Goal: Information Seeking & Learning: Learn about a topic

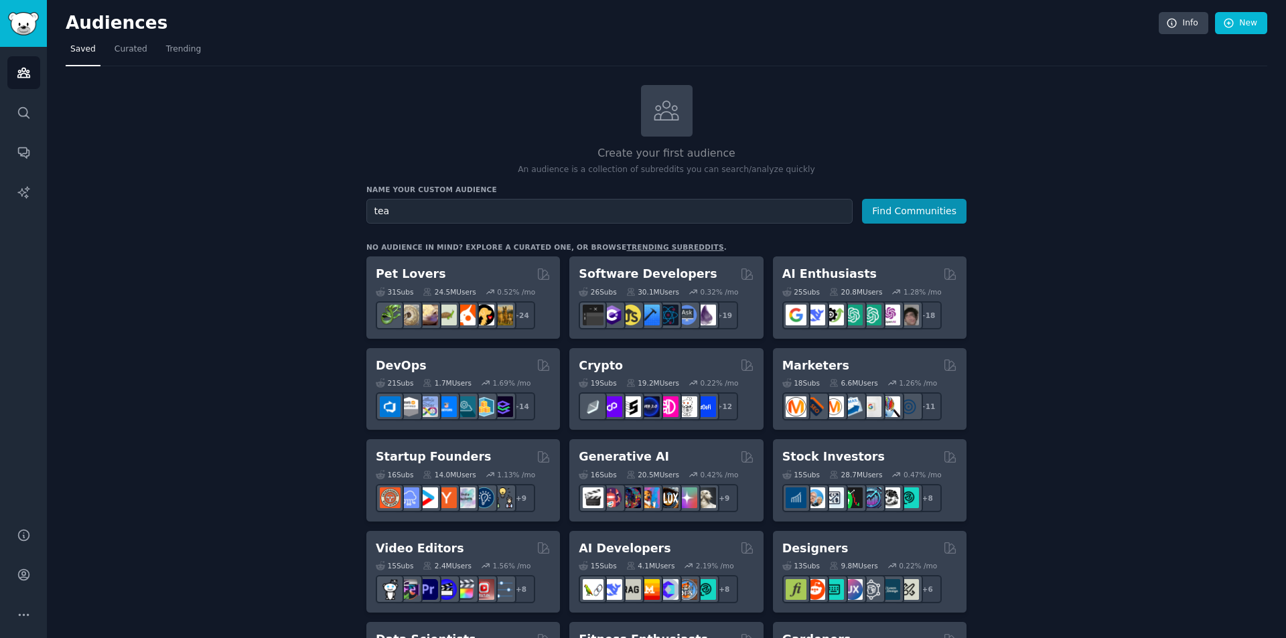
drag, startPoint x: 1057, startPoint y: 192, endPoint x: 991, endPoint y: 137, distance: 86.0
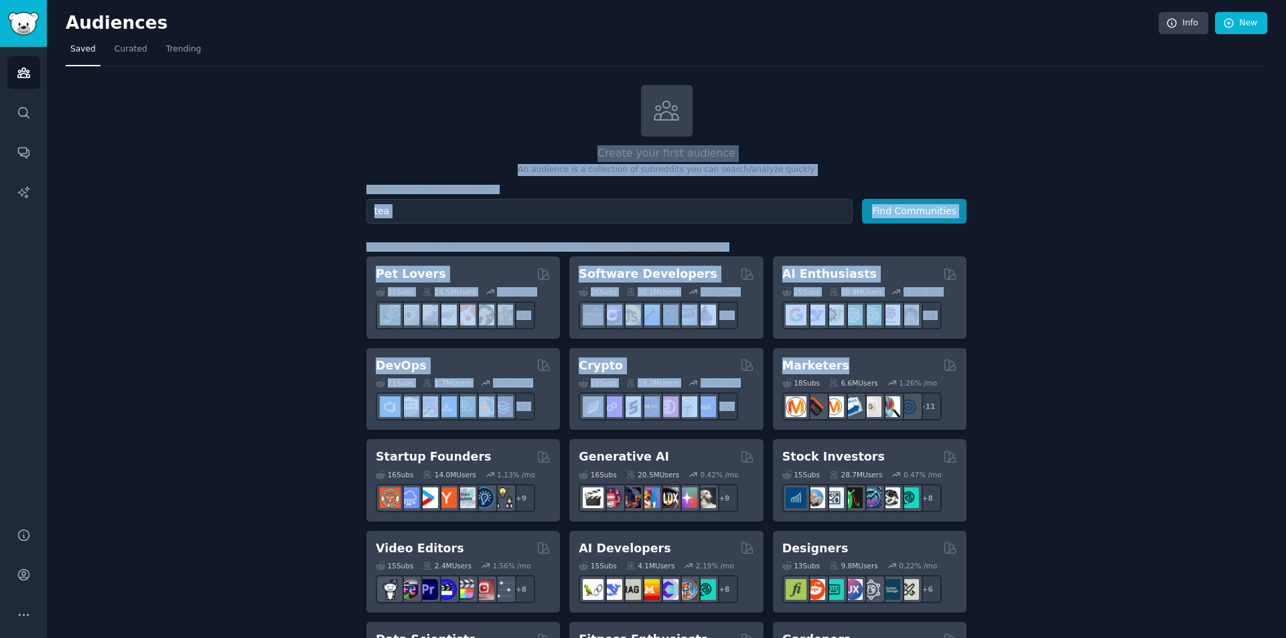
drag, startPoint x: 1010, startPoint y: 224, endPoint x: 1069, endPoint y: 440, distance: 224.0
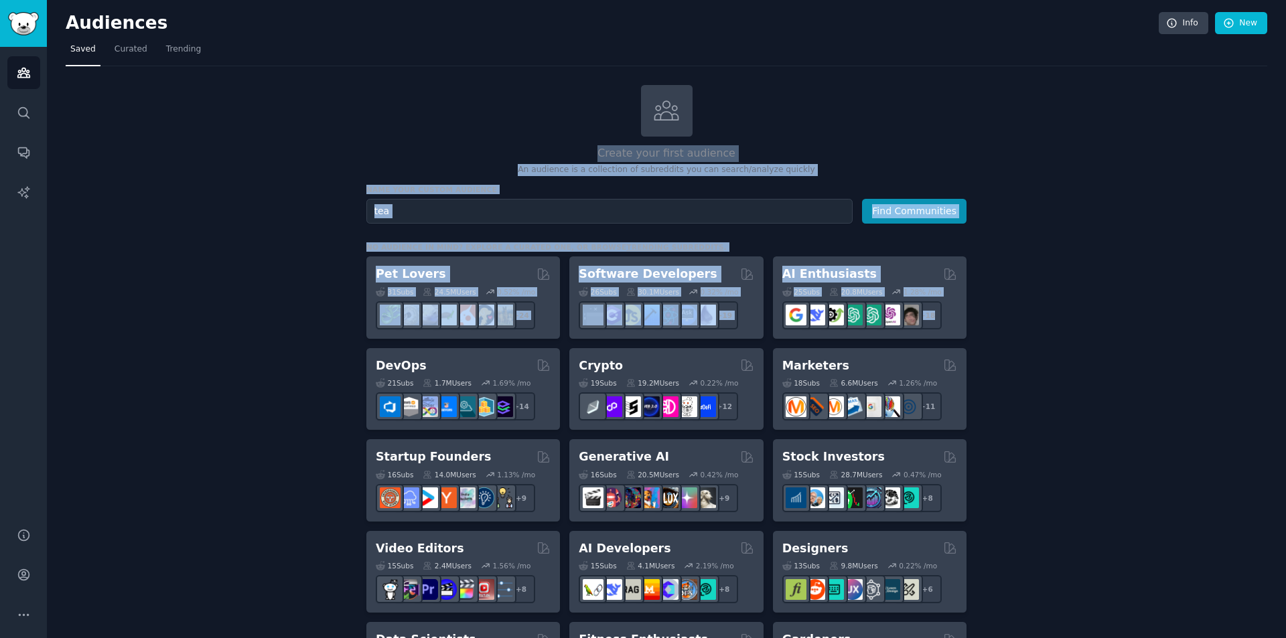
drag, startPoint x: 1041, startPoint y: 111, endPoint x: 1072, endPoint y: 473, distance: 362.9
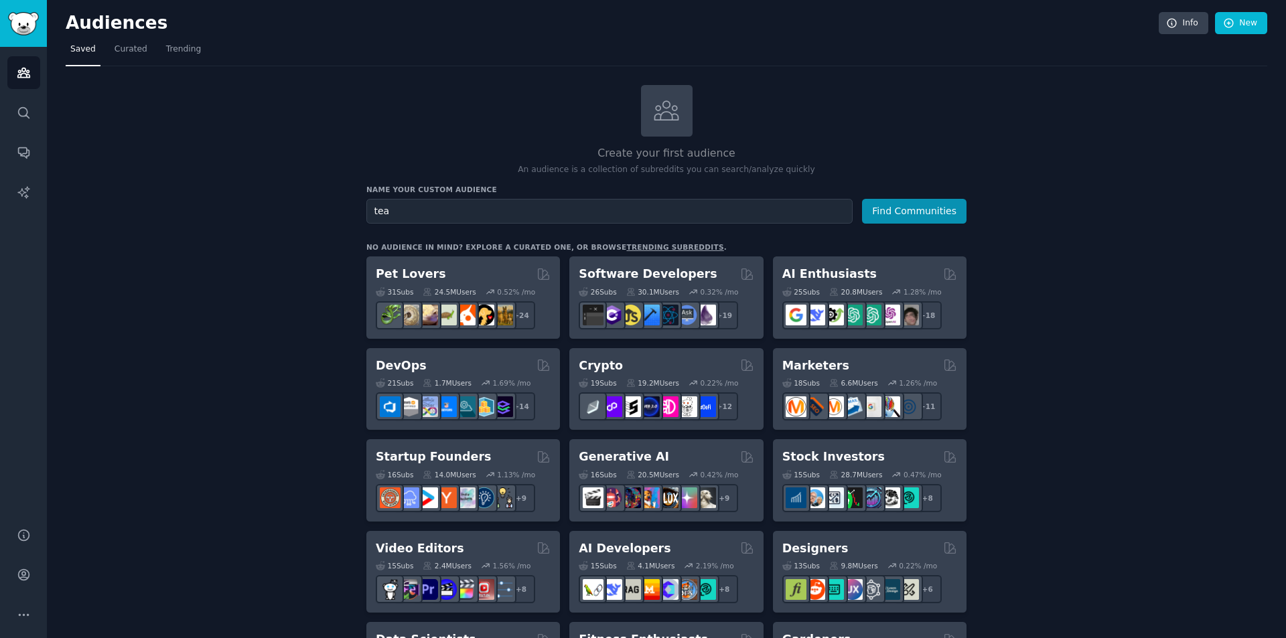
click at [960, 141] on div "Create your first audience An audience is a collection of subreddits you can se…" at bounding box center [666, 130] width 600 height 91
drag, startPoint x: 959, startPoint y: 141, endPoint x: 897, endPoint y: 123, distance: 64.8
click at [901, 130] on div "Create your first audience An audience is a collection of subreddits you can se…" at bounding box center [666, 130] width 600 height 91
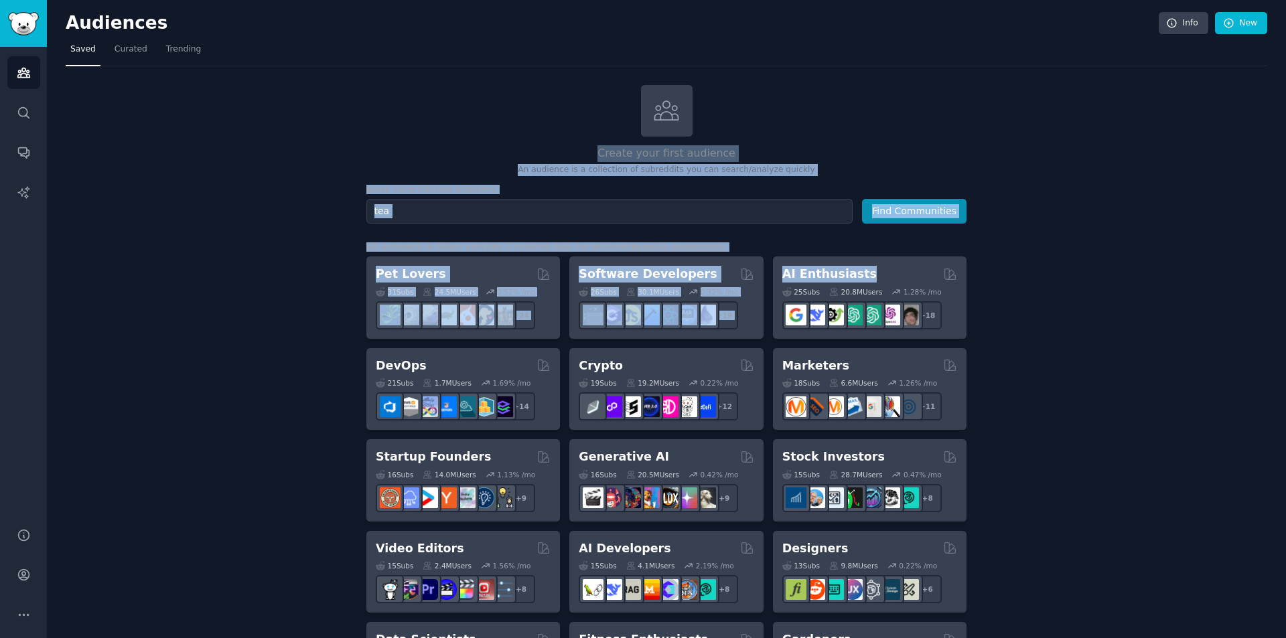
drag, startPoint x: 1020, startPoint y: 229, endPoint x: 1112, endPoint y: 396, distance: 190.3
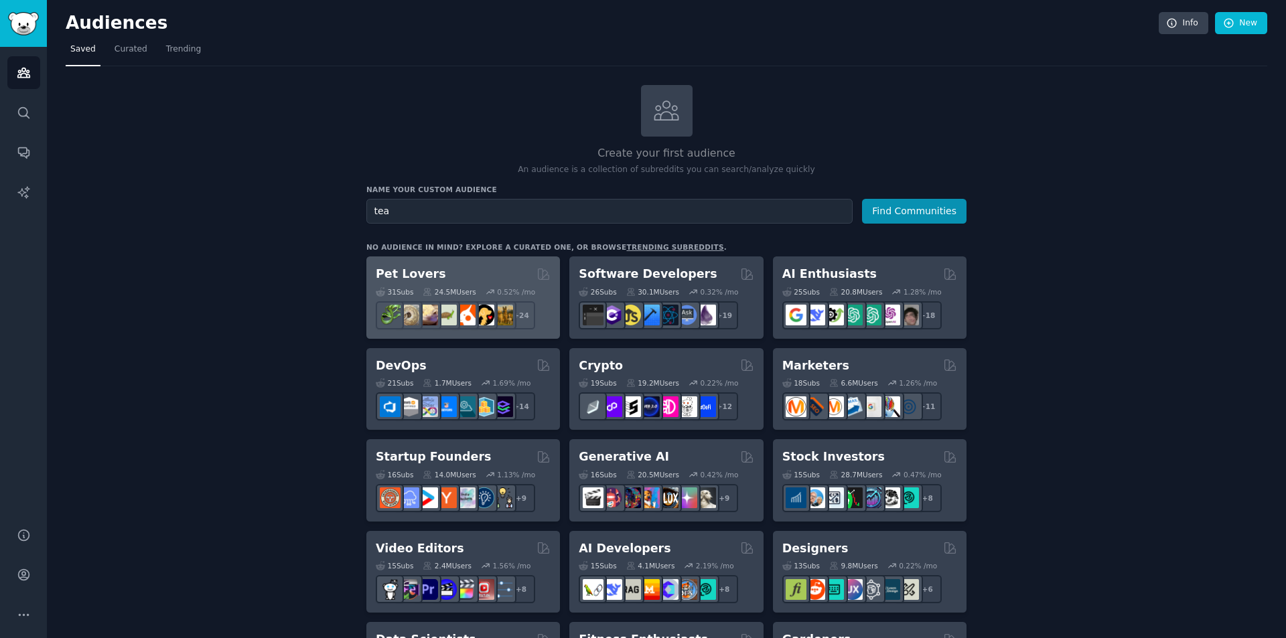
click at [498, 260] on div "Pet Lovers 31 Sub s 24.5M Users 0.52 % /mo + 24" at bounding box center [463, 297] width 194 height 82
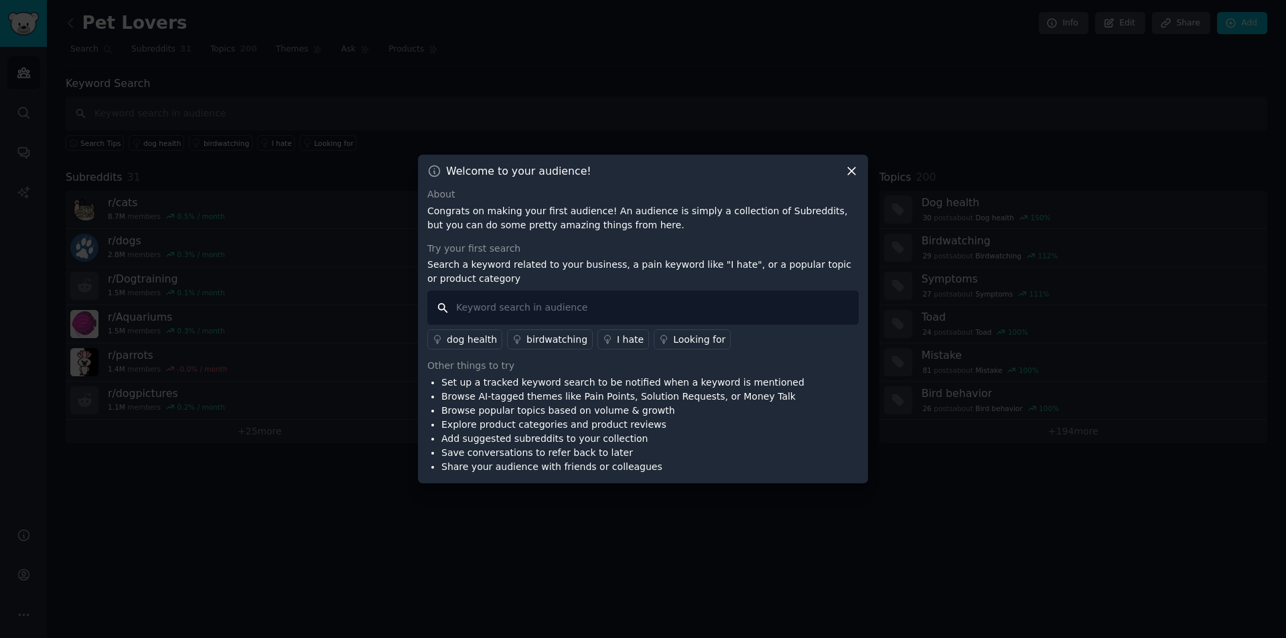
click at [579, 303] on input "text" at bounding box center [642, 308] width 431 height 34
click at [617, 252] on div "Try your first search" at bounding box center [642, 249] width 431 height 14
drag, startPoint x: 617, startPoint y: 252, endPoint x: 590, endPoint y: 254, distance: 26.9
click at [590, 254] on div "Try your first search" at bounding box center [642, 249] width 431 height 14
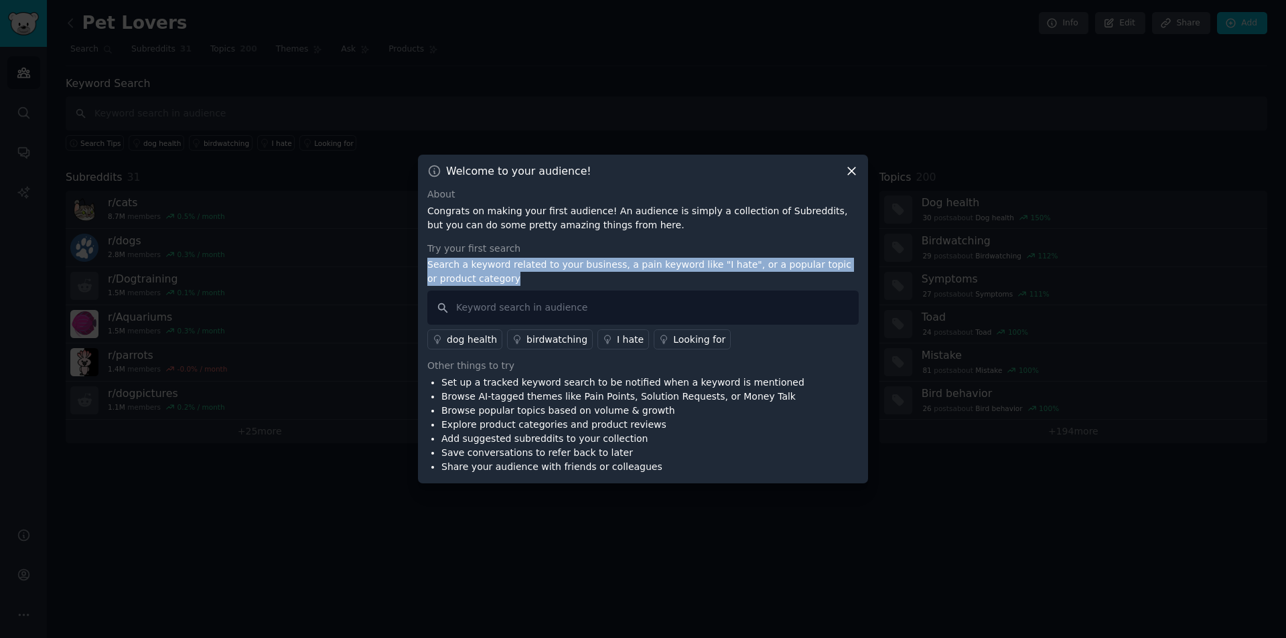
drag, startPoint x: 427, startPoint y: 264, endPoint x: 654, endPoint y: 278, distance: 227.4
click at [654, 278] on p "Search a keyword related to your business, a pain keyword like "I hate", or a p…" at bounding box center [642, 272] width 431 height 28
click at [658, 277] on p "Search a keyword related to your business, a pain keyword like "I hate", or a p…" at bounding box center [642, 272] width 431 height 28
drag, startPoint x: 641, startPoint y: 280, endPoint x: 672, endPoint y: 250, distance: 43.1
click at [694, 249] on div "Try your first search Search a keyword related to your business, a pain keyword…" at bounding box center [642, 296] width 431 height 108
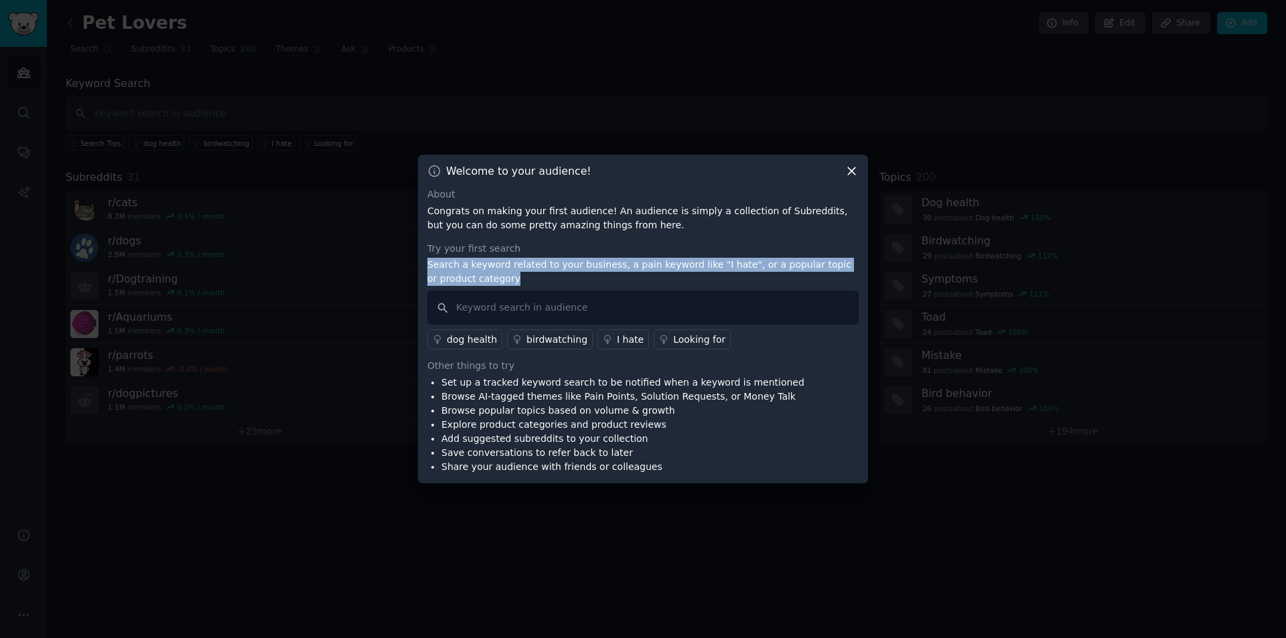
click at [643, 250] on div "Try your first search" at bounding box center [642, 249] width 431 height 14
drag, startPoint x: 595, startPoint y: 249, endPoint x: 771, endPoint y: 277, distance: 179.0
click at [765, 277] on div "Try your first search Search a keyword related to your business, a pain keyword…" at bounding box center [642, 296] width 431 height 108
click at [847, 279] on p "Search a keyword related to your business, a pain keyword like "I hate", or a p…" at bounding box center [642, 272] width 431 height 28
drag, startPoint x: 751, startPoint y: 280, endPoint x: 822, endPoint y: 234, distance: 84.1
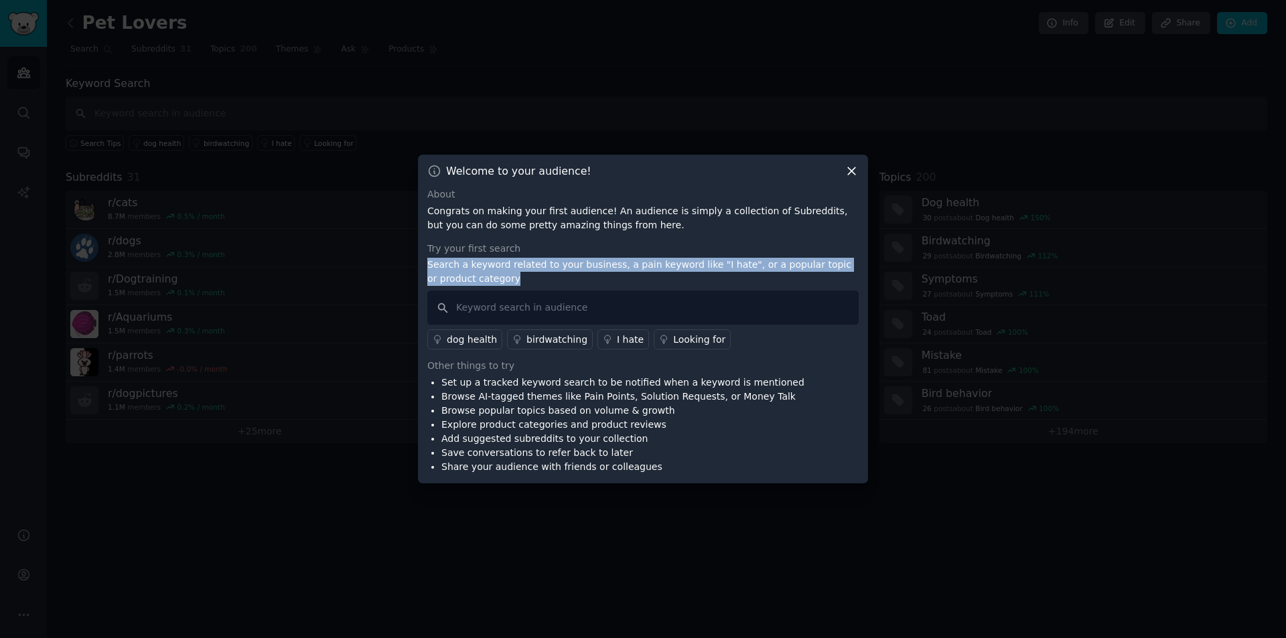
click at [832, 238] on div "About Congrats on making your first audience! An audience is simply a collectio…" at bounding box center [642, 330] width 431 height 287
click at [686, 235] on div "About Congrats on making your first audience! An audience is simply a collectio…" at bounding box center [642, 330] width 431 height 287
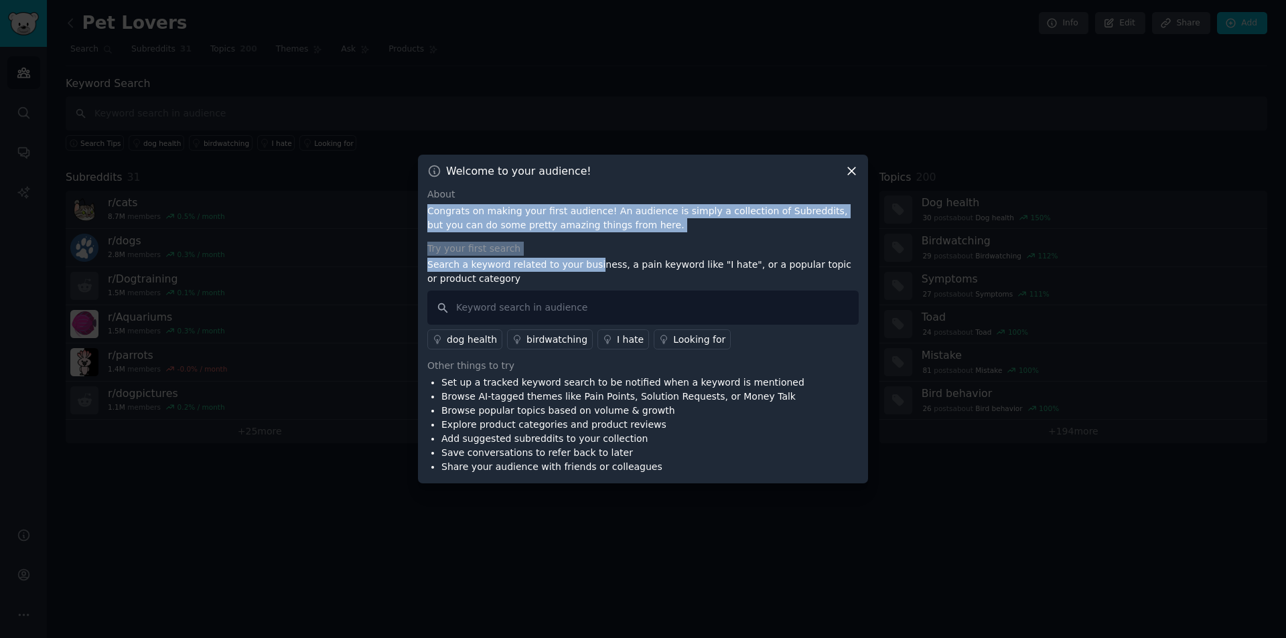
drag, startPoint x: 583, startPoint y: 182, endPoint x: 632, endPoint y: 271, distance: 101.9
click at [598, 270] on div "Welcome to your audience! About Congrats on making your first audience! An audi…" at bounding box center [643, 319] width 450 height 329
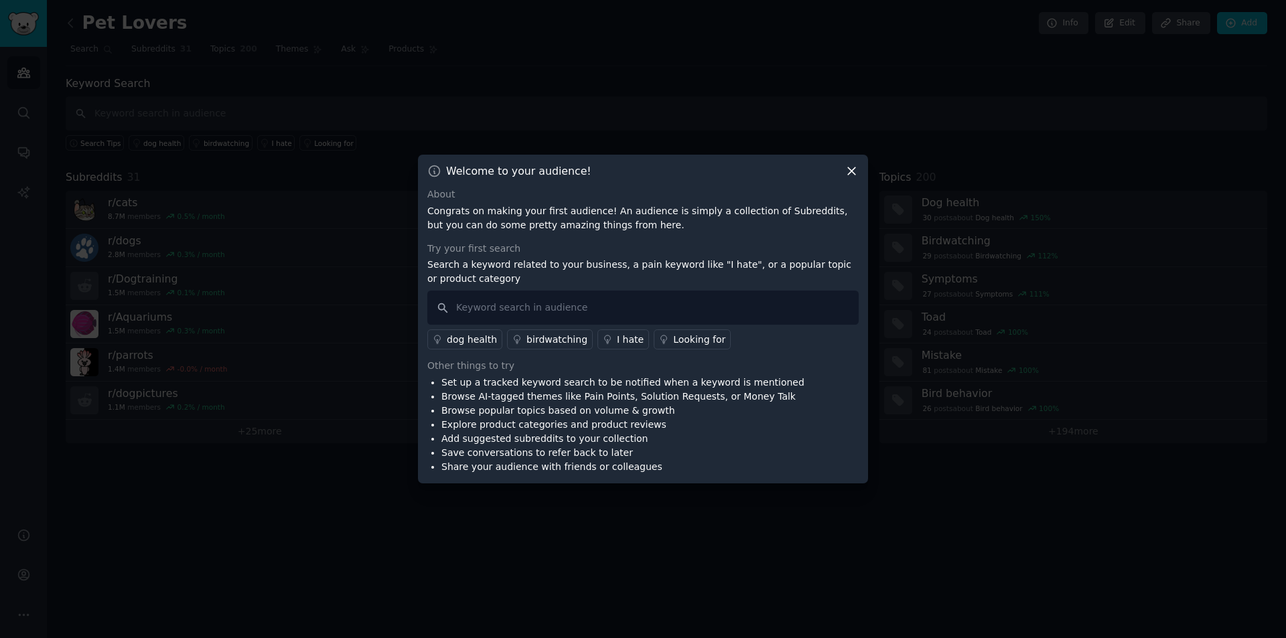
click at [703, 264] on p "Search a keyword related to your business, a pain keyword like "I hate", or a p…" at bounding box center [642, 272] width 431 height 28
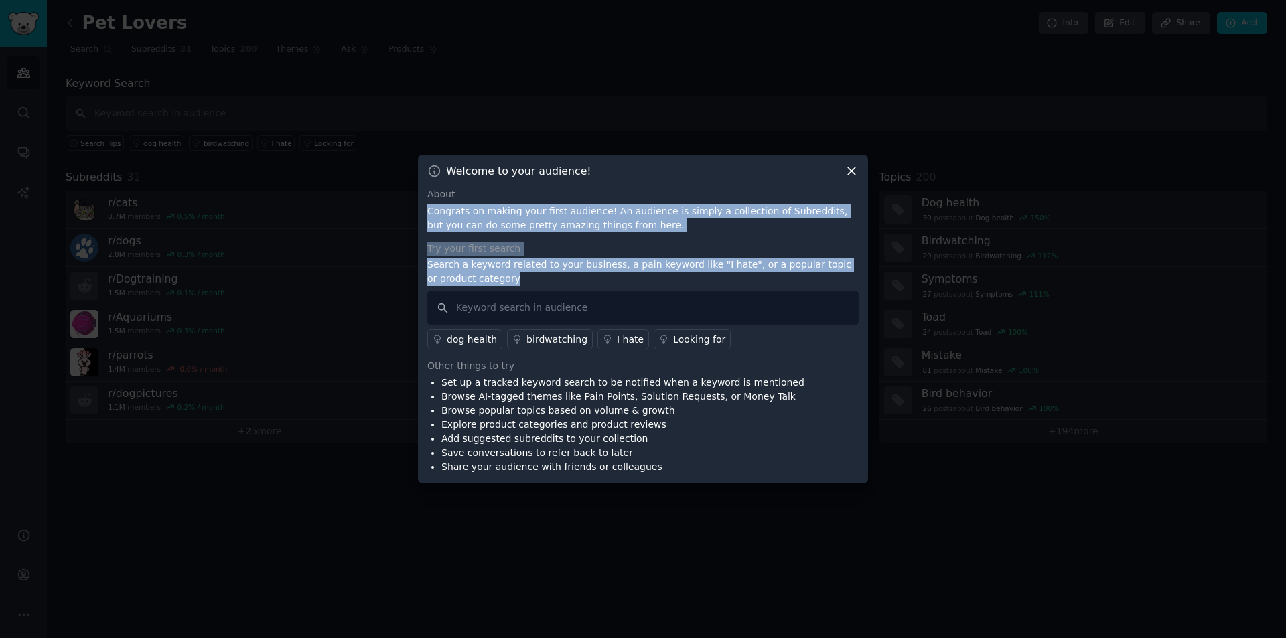
drag, startPoint x: 539, startPoint y: 256, endPoint x: 631, endPoint y: 267, distance: 92.4
click at [564, 277] on div "Welcome to your audience! About Congrats on making your first audience! An audi…" at bounding box center [643, 319] width 450 height 329
click at [655, 260] on p "Search a keyword related to your business, a pain keyword like "I hate", or a p…" at bounding box center [642, 272] width 431 height 28
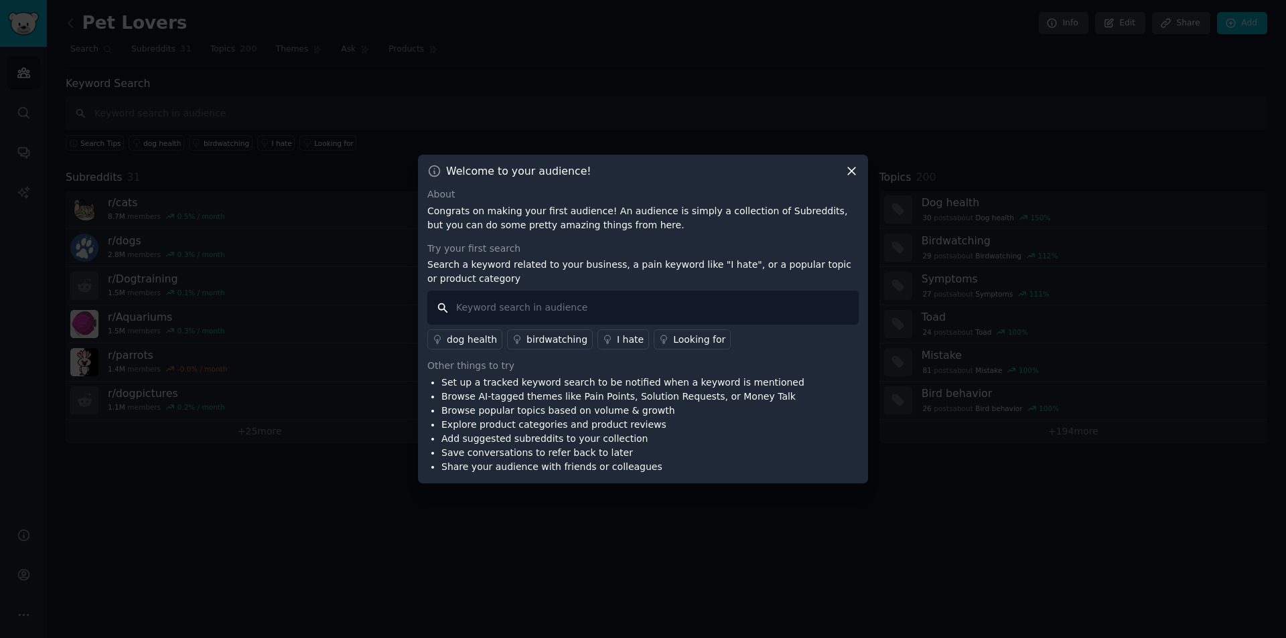
click at [538, 303] on input "text" at bounding box center [642, 308] width 431 height 34
click at [552, 303] on input "text" at bounding box center [642, 308] width 431 height 34
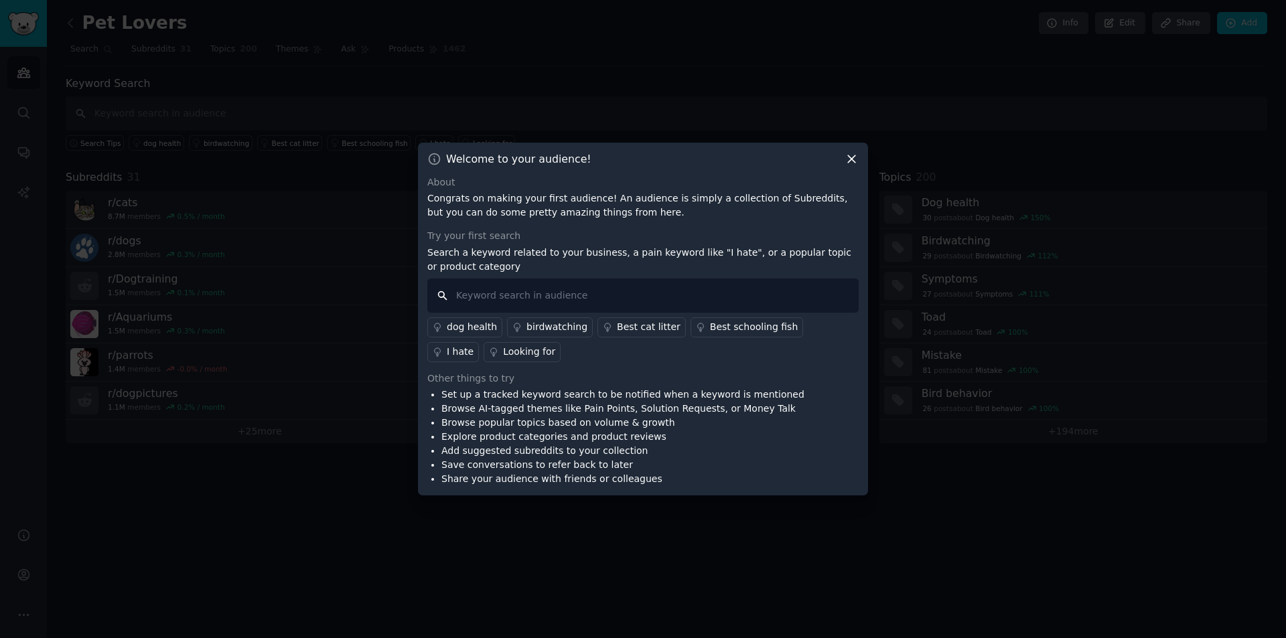
drag, startPoint x: 547, startPoint y: 304, endPoint x: 520, endPoint y: 307, distance: 26.9
click at [520, 307] on input "text" at bounding box center [642, 296] width 431 height 34
click at [518, 300] on input "text" at bounding box center [642, 296] width 431 height 34
drag, startPoint x: 518, startPoint y: 300, endPoint x: 487, endPoint y: 292, distance: 31.8
click at [487, 292] on input "text" at bounding box center [642, 296] width 431 height 34
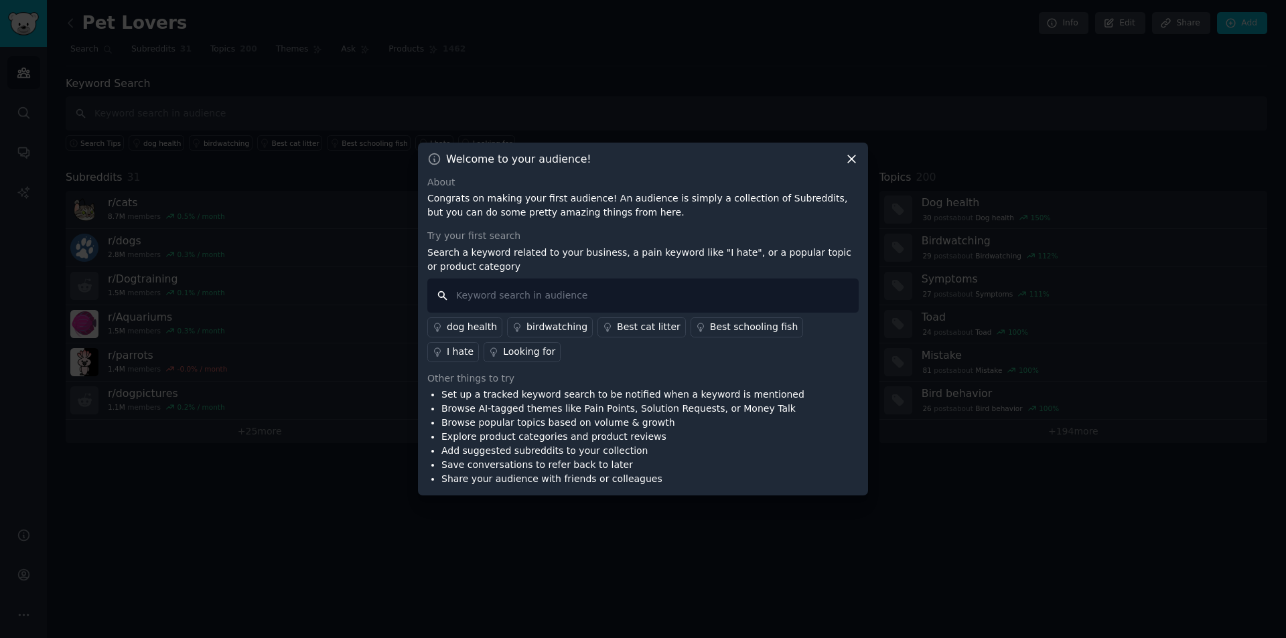
click at [518, 290] on input "text" at bounding box center [642, 296] width 431 height 34
drag, startPoint x: 518, startPoint y: 290, endPoint x: 495, endPoint y: 293, distance: 22.3
click at [500, 293] on input "text" at bounding box center [642, 296] width 431 height 34
click at [481, 293] on input "text" at bounding box center [642, 296] width 431 height 34
type input "hate"
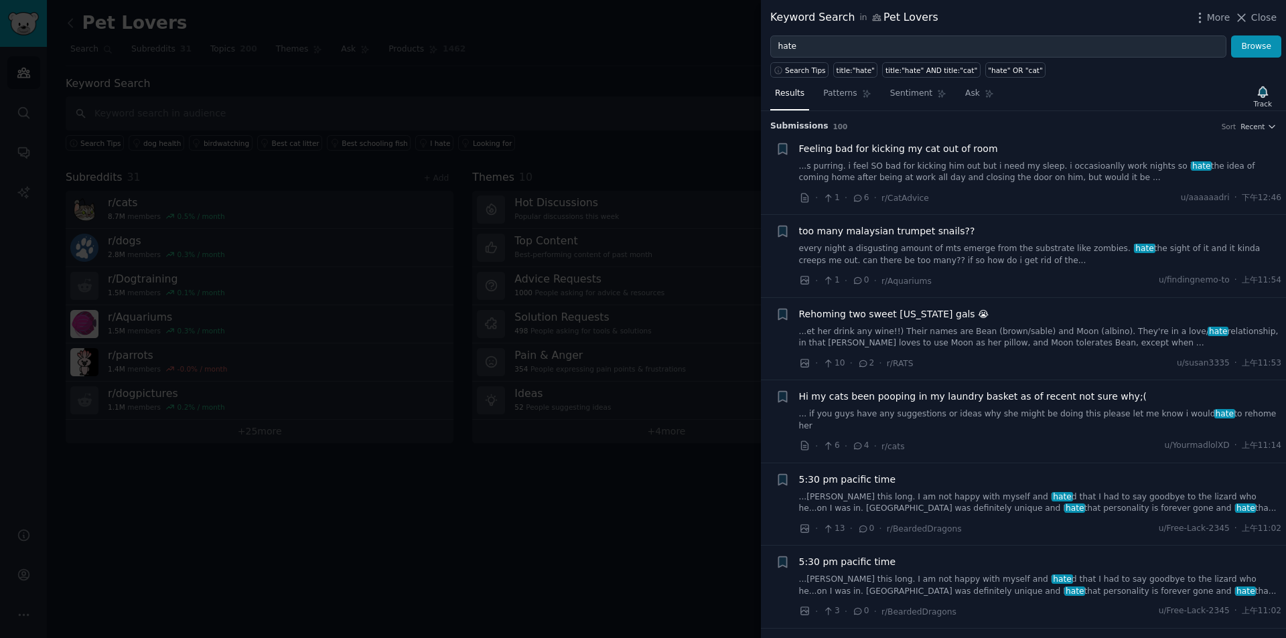
click at [268, 234] on div at bounding box center [643, 319] width 1286 height 638
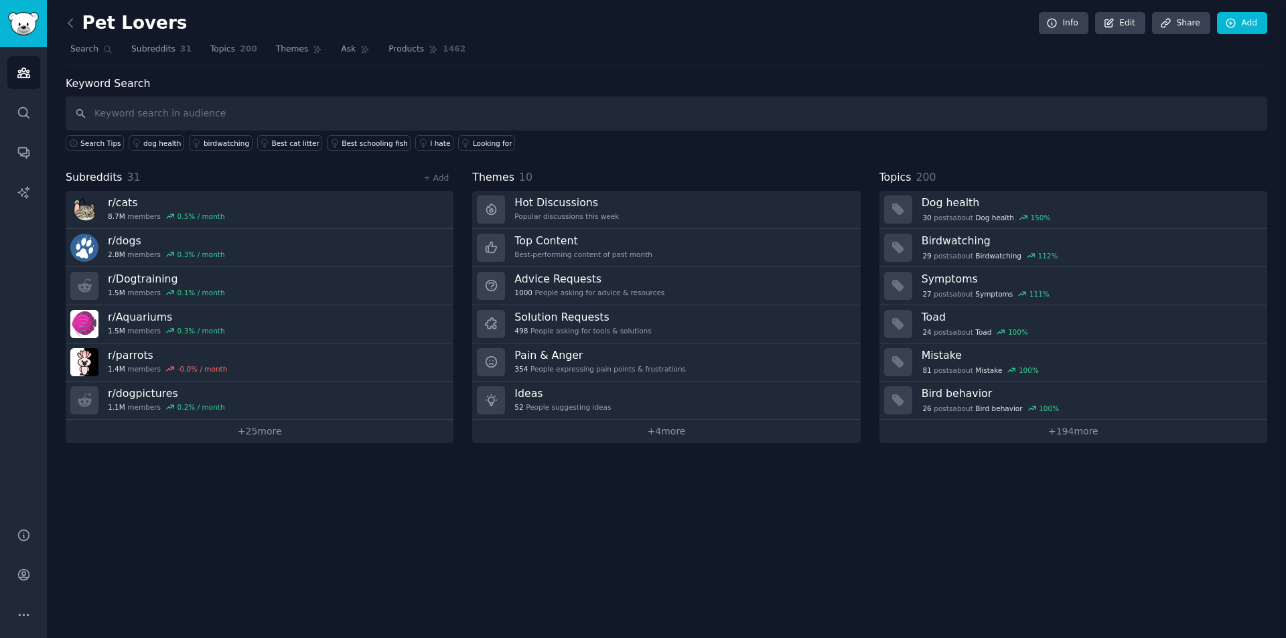
click at [542, 539] on div "Pet Lovers Info Edit Share Add Search Subreddits 31 Topics 200 Themes Ask Produ…" at bounding box center [666, 319] width 1239 height 638
click at [280, 519] on div "Pet Lovers Info Edit Share Add Search Subreddits 31 Topics 200 Themes Ask Produ…" at bounding box center [666, 319] width 1239 height 638
drag, startPoint x: 280, startPoint y: 519, endPoint x: 204, endPoint y: 523, distance: 76.4
click at [204, 526] on div "Pet Lovers Info Edit Share Add Search Subreddits 31 Topics 200 Themes Ask Produ…" at bounding box center [666, 319] width 1239 height 638
click at [299, 525] on div "Pet Lovers Info Edit Share Add Search Subreddits 31 Topics 200 Themes Ask Produ…" at bounding box center [666, 319] width 1239 height 638
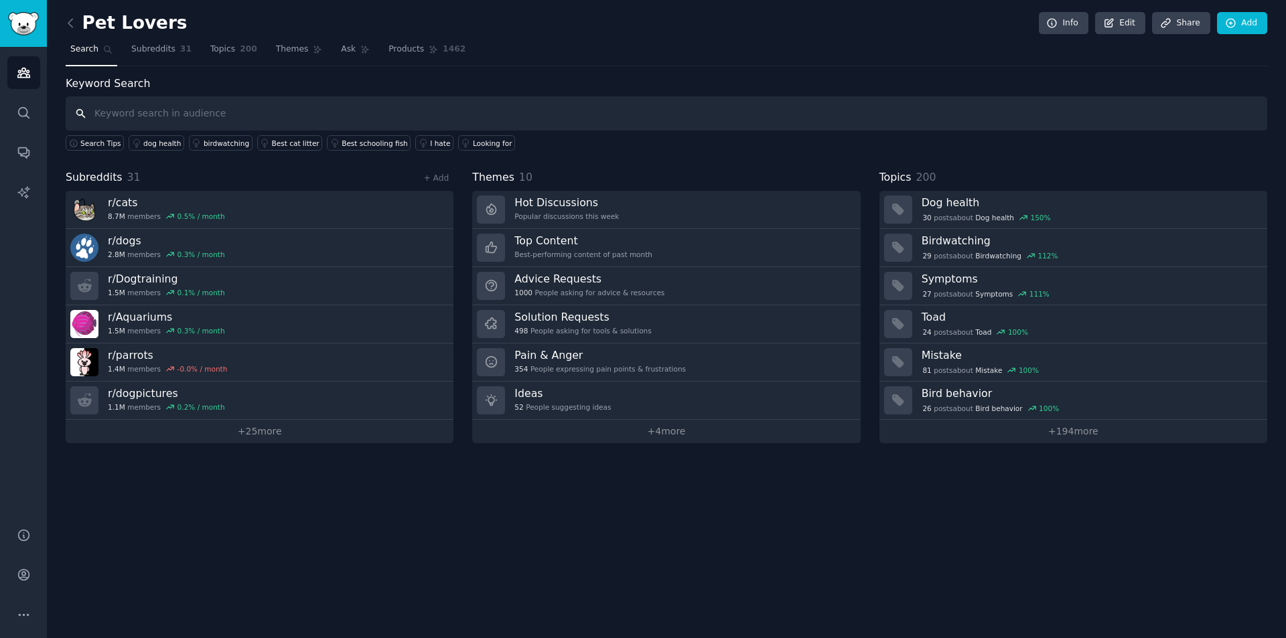
click at [390, 117] on input "text" at bounding box center [666, 113] width 1201 height 34
type input "game"
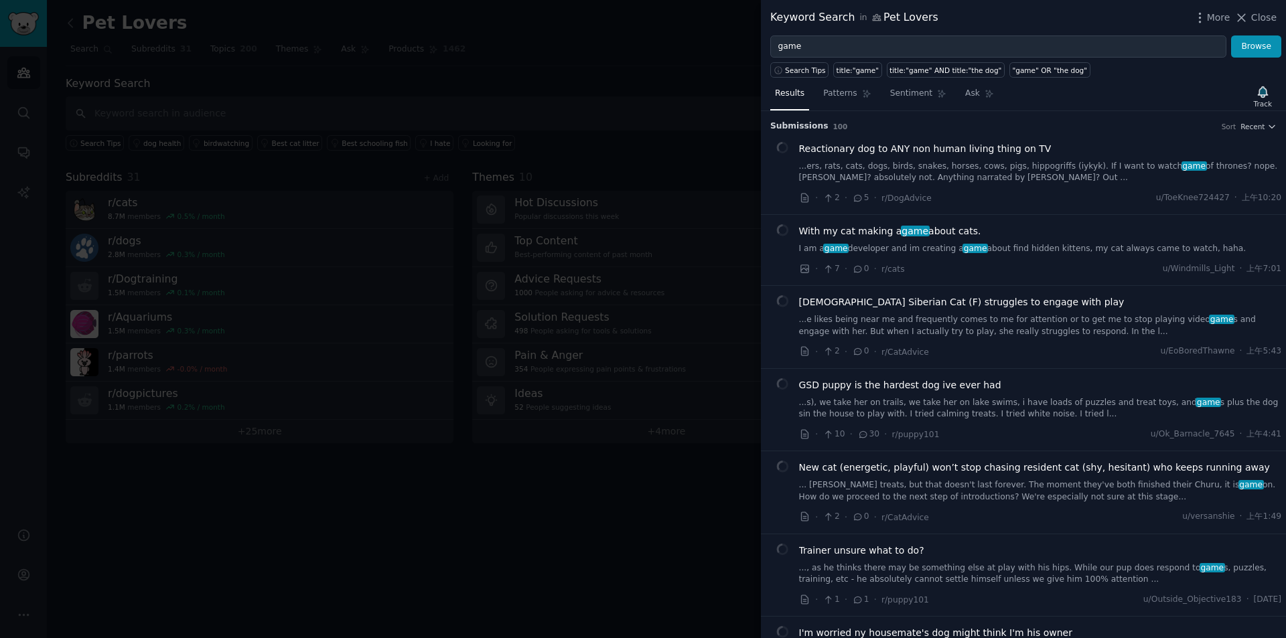
click at [352, 442] on div at bounding box center [643, 319] width 1286 height 638
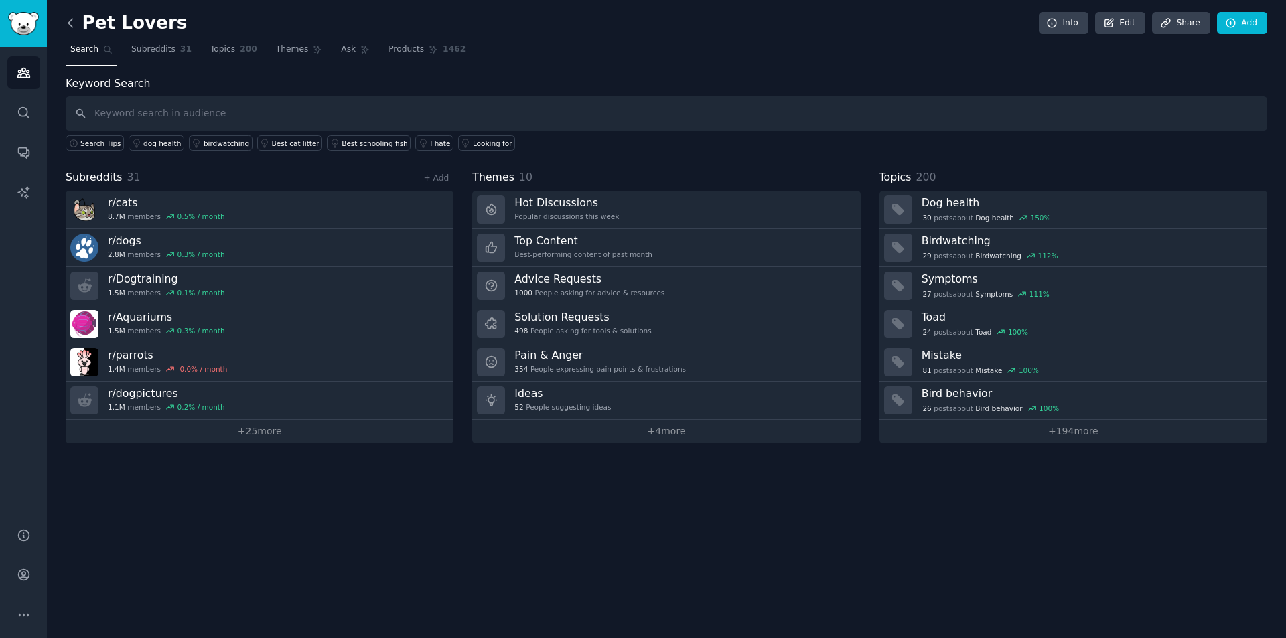
click at [74, 25] on icon at bounding box center [71, 23] width 14 height 14
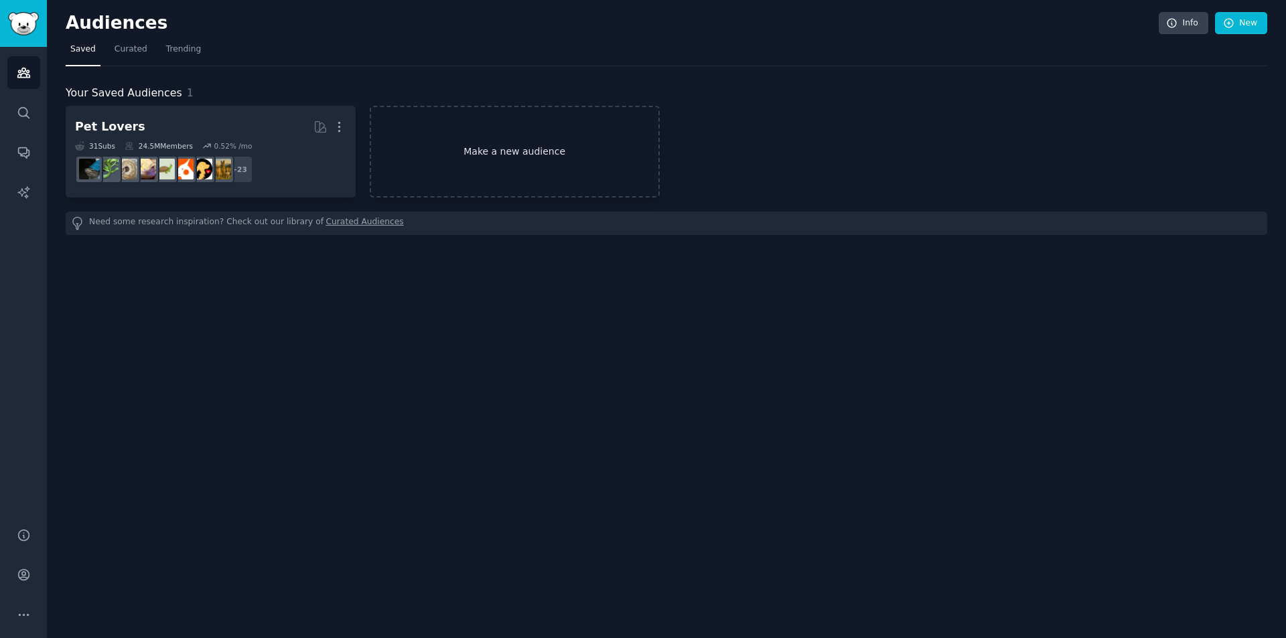
click at [536, 149] on link "Make a new audience" at bounding box center [515, 152] width 290 height 92
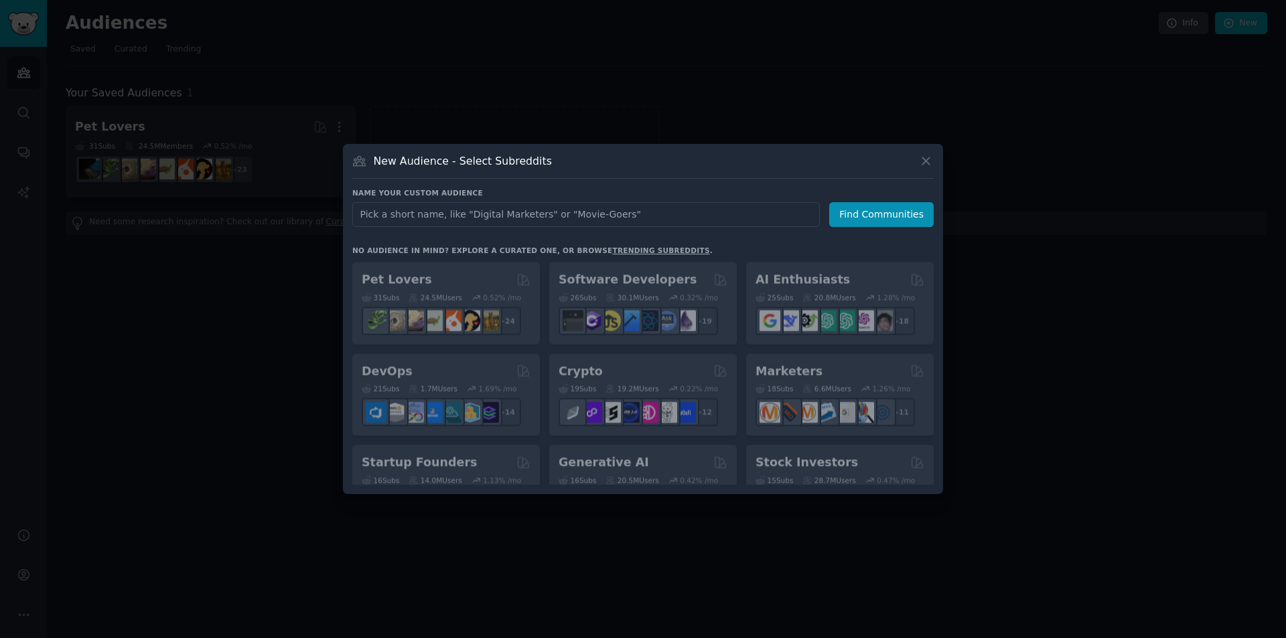
click at [551, 217] on input "text" at bounding box center [585, 214] width 467 height 25
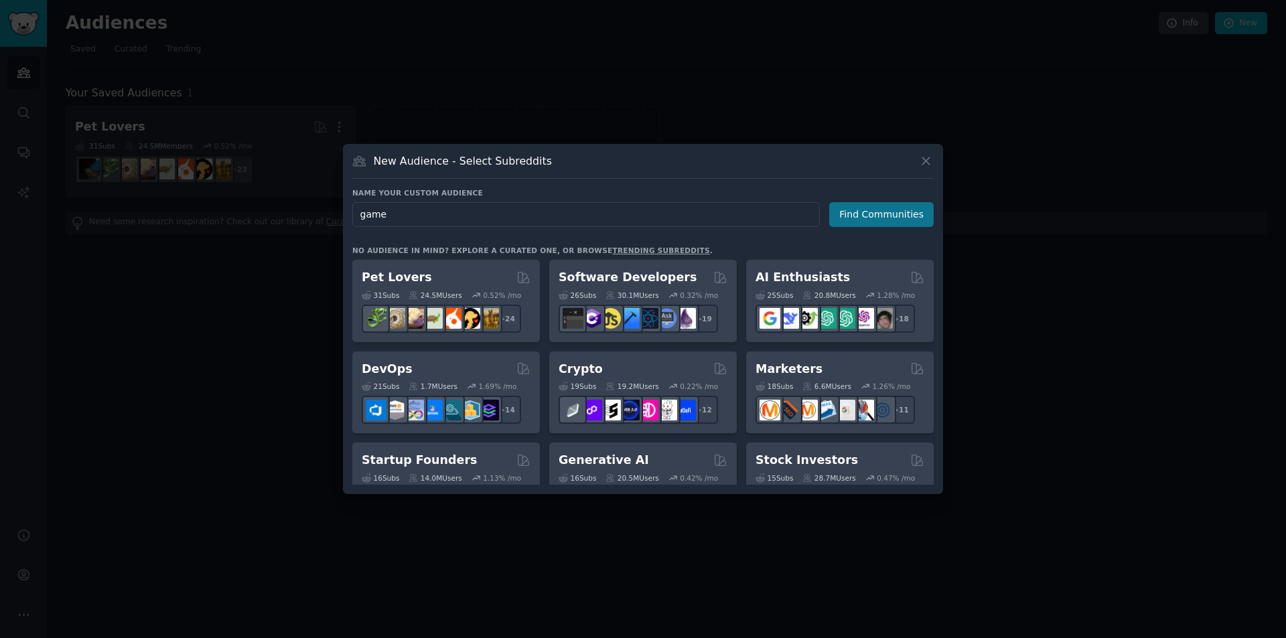
type input "game"
click at [848, 212] on button "Find Communities" at bounding box center [881, 214] width 104 height 25
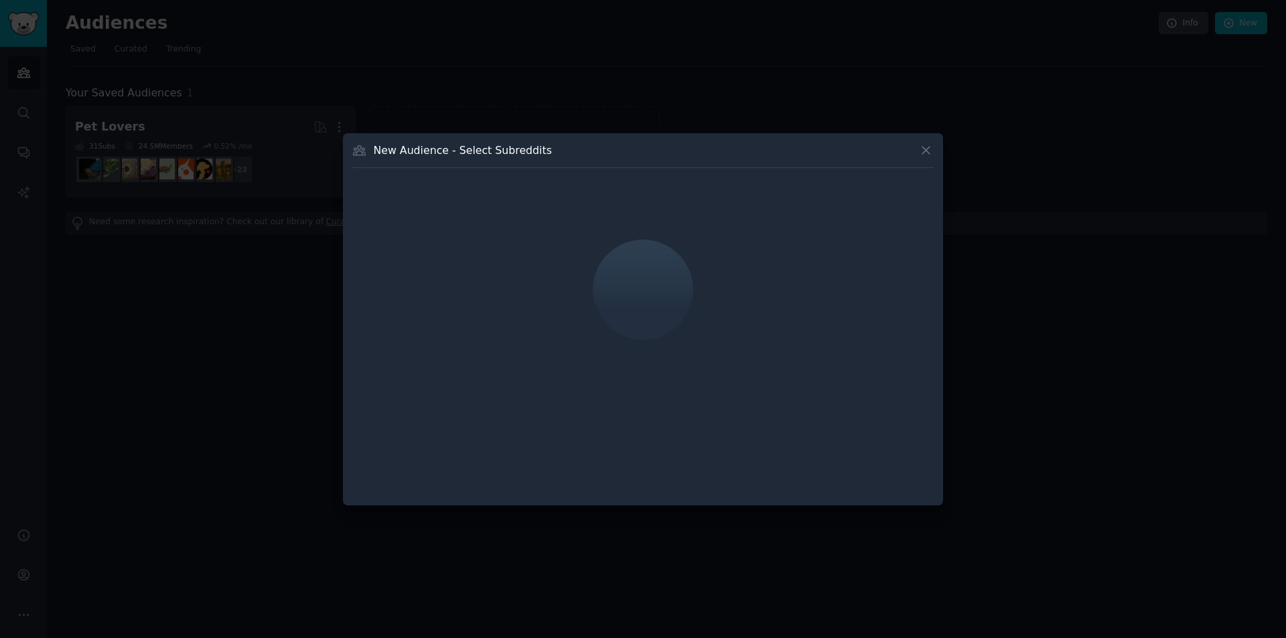
drag, startPoint x: 666, startPoint y: 153, endPoint x: 627, endPoint y: 151, distance: 38.3
click at [627, 151] on div "New Audience - Select Subreddits" at bounding box center [642, 155] width 581 height 25
drag, startPoint x: 602, startPoint y: 146, endPoint x: 589, endPoint y: 147, distance: 13.4
click at [589, 147] on div "New Audience - Select Subreddits" at bounding box center [642, 155] width 581 height 25
drag, startPoint x: 554, startPoint y: 143, endPoint x: 535, endPoint y: 142, distance: 18.8
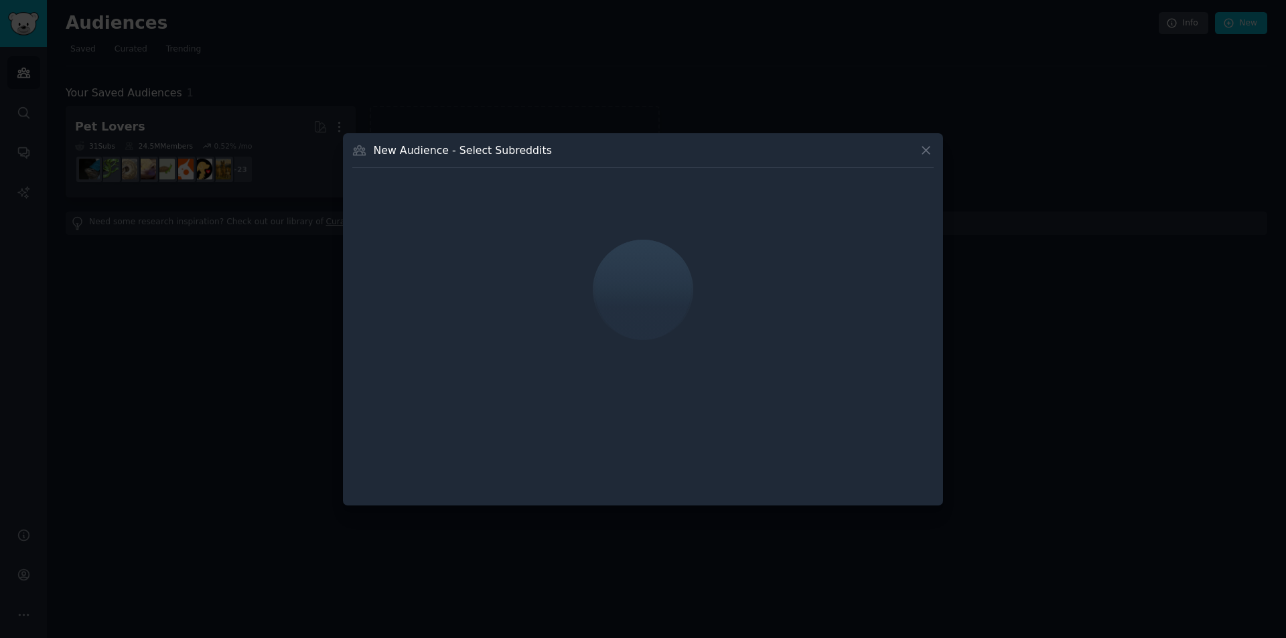
click at [535, 143] on div "New Audience - Select Subreddits" at bounding box center [642, 155] width 581 height 25
click at [535, 149] on h3 "New Audience - Select Subreddits" at bounding box center [463, 150] width 178 height 14
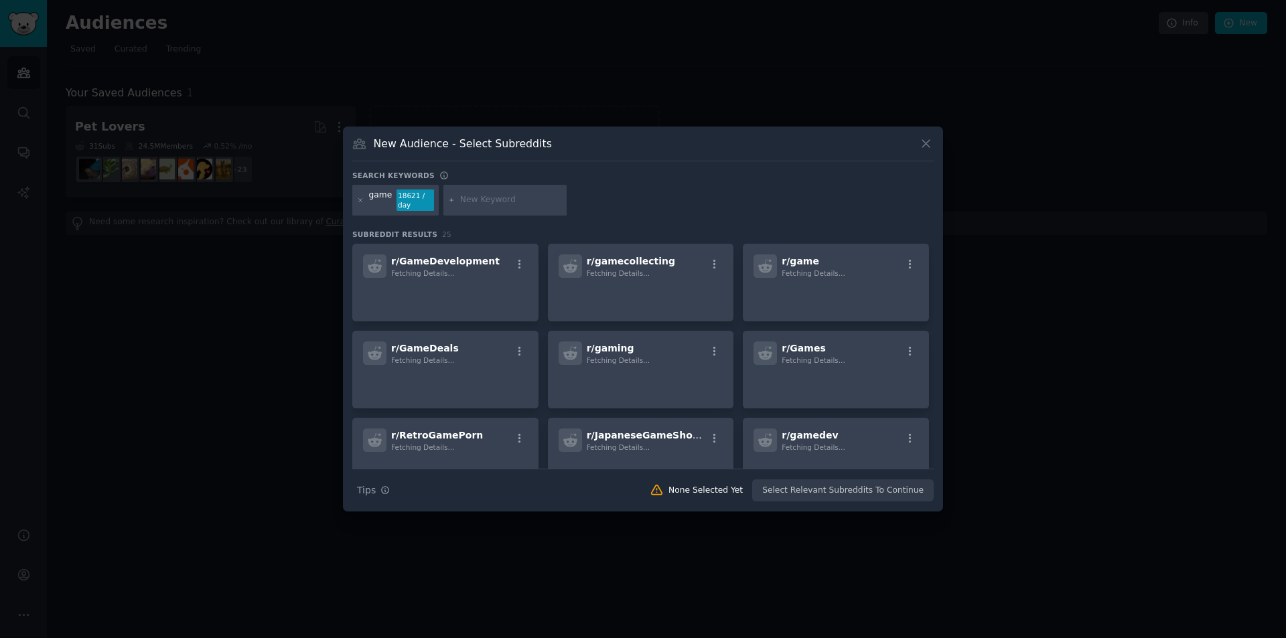
drag, startPoint x: 662, startPoint y: 151, endPoint x: 645, endPoint y: 154, distance: 17.0
click at [645, 154] on div "New Audience - Select Subreddits" at bounding box center [642, 148] width 581 height 25
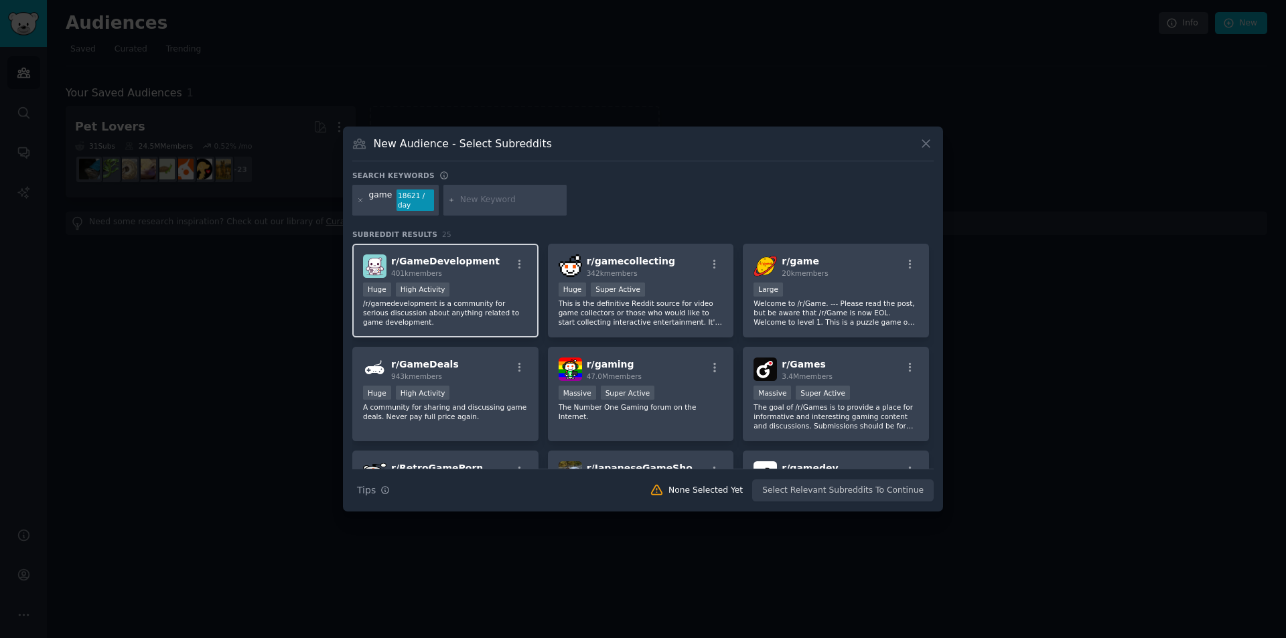
click at [491, 257] on div "r/ GameDevelopment 401k members" at bounding box center [445, 265] width 165 height 23
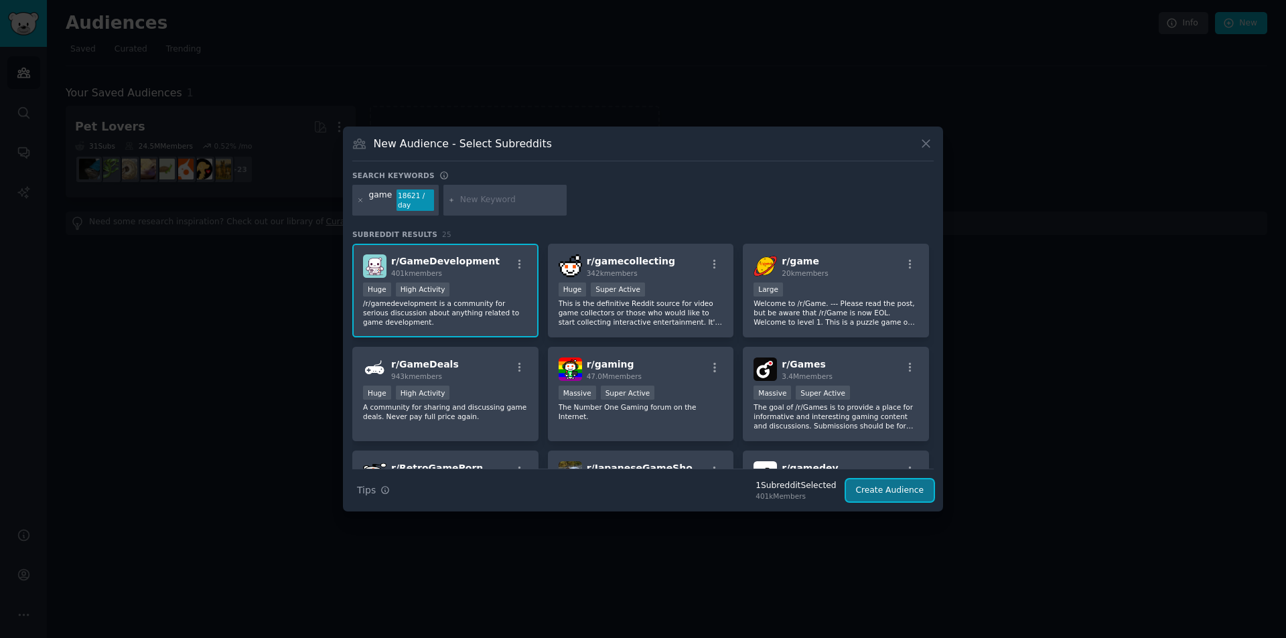
click at [873, 500] on button "Create Audience" at bounding box center [890, 490] width 88 height 23
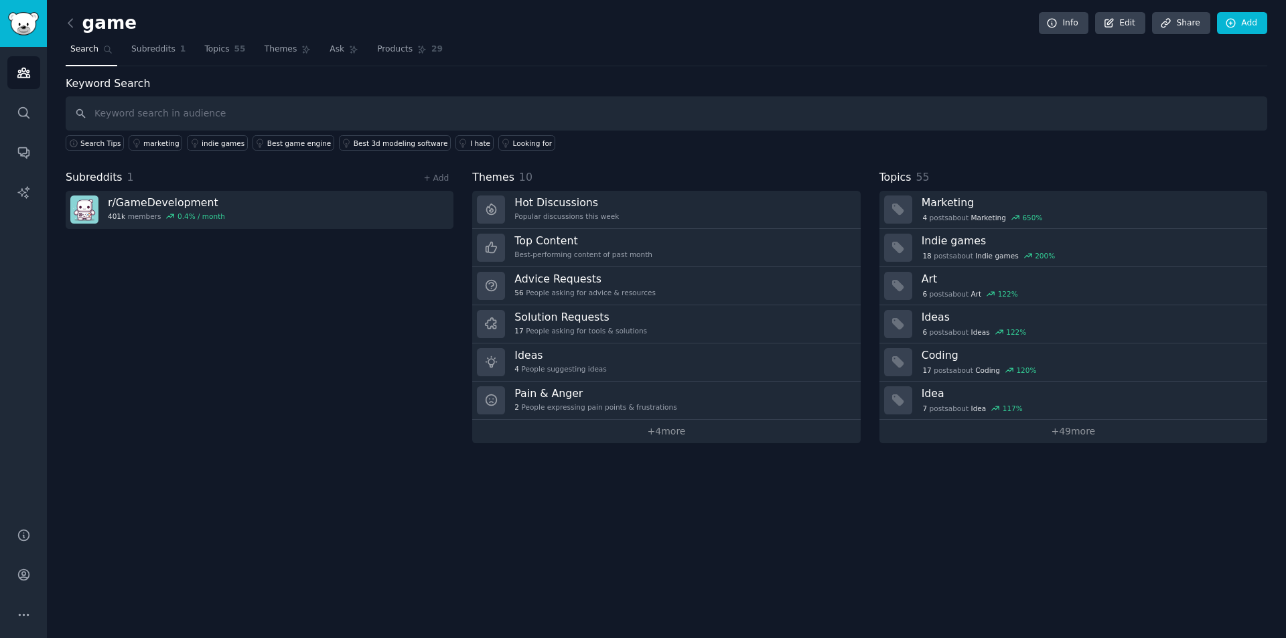
drag, startPoint x: 906, startPoint y: 493, endPoint x: 710, endPoint y: 509, distance: 196.1
click at [710, 509] on div "game Info Edit Share Add Search Subreddits 1 Topics 55 Themes Ask Products 29 K…" at bounding box center [666, 319] width 1239 height 638
drag, startPoint x: 710, startPoint y: 509, endPoint x: 668, endPoint y: 504, distance: 42.4
click at [668, 504] on div "game Info Edit Share Add Search Subreddits 1 Topics 55 Themes Ask Products 29 K…" at bounding box center [666, 319] width 1239 height 638
drag, startPoint x: 666, startPoint y: 504, endPoint x: 631, endPoint y: 500, distance: 35.8
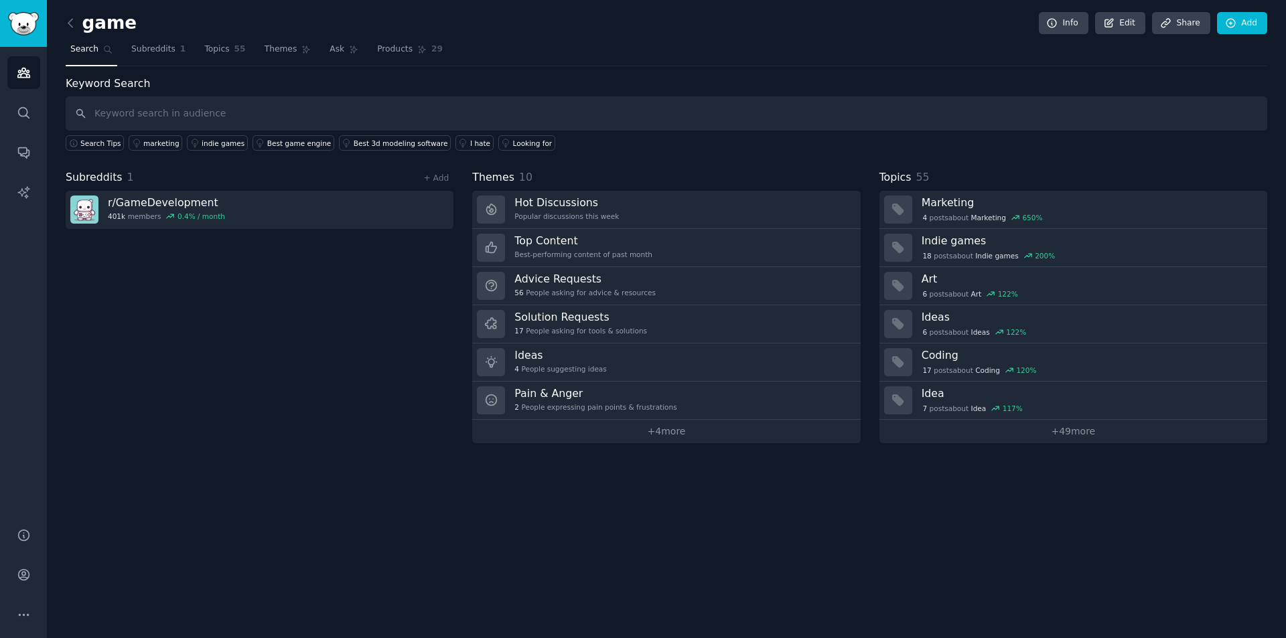
click at [631, 500] on div "game Info Edit Share Add Search Subreddits 1 Topics 55 Themes Ask Products 29 K…" at bounding box center [666, 319] width 1239 height 638
drag, startPoint x: 631, startPoint y: 500, endPoint x: 588, endPoint y: 497, distance: 42.9
click at [588, 497] on div "game Info Edit Share Add Search Subreddits 1 Topics 55 Themes Ask Products 29 K…" at bounding box center [666, 319] width 1239 height 638
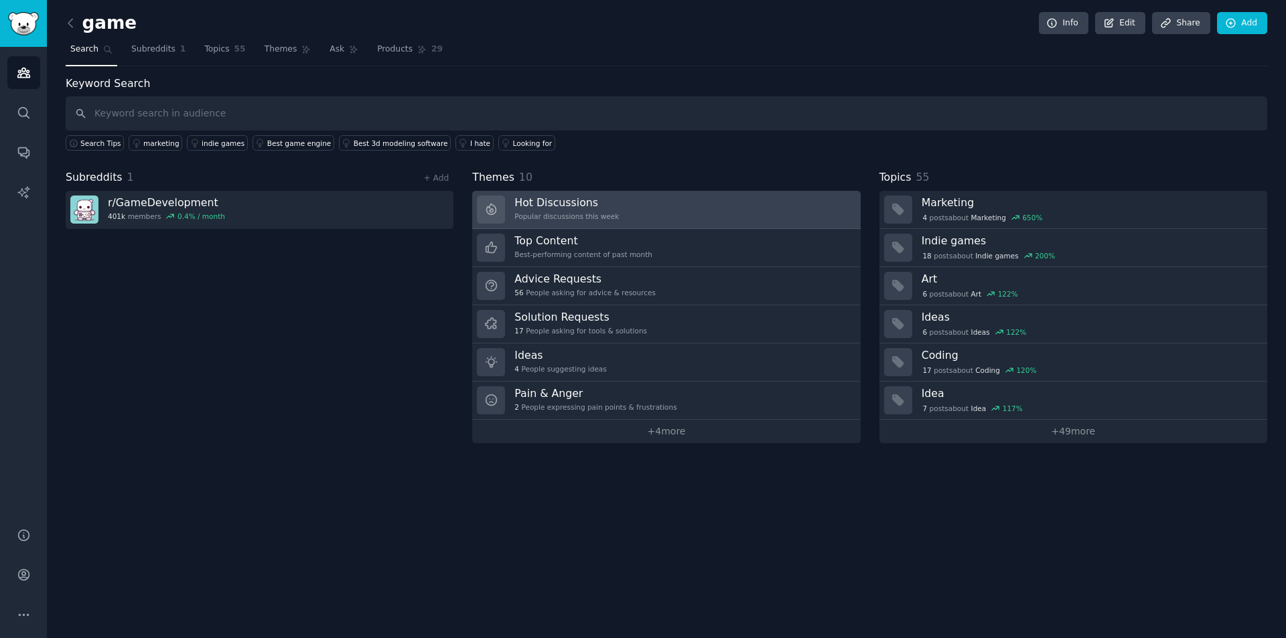
click at [722, 224] on link "Hot Discussions Popular discussions this week" at bounding box center [666, 210] width 388 height 38
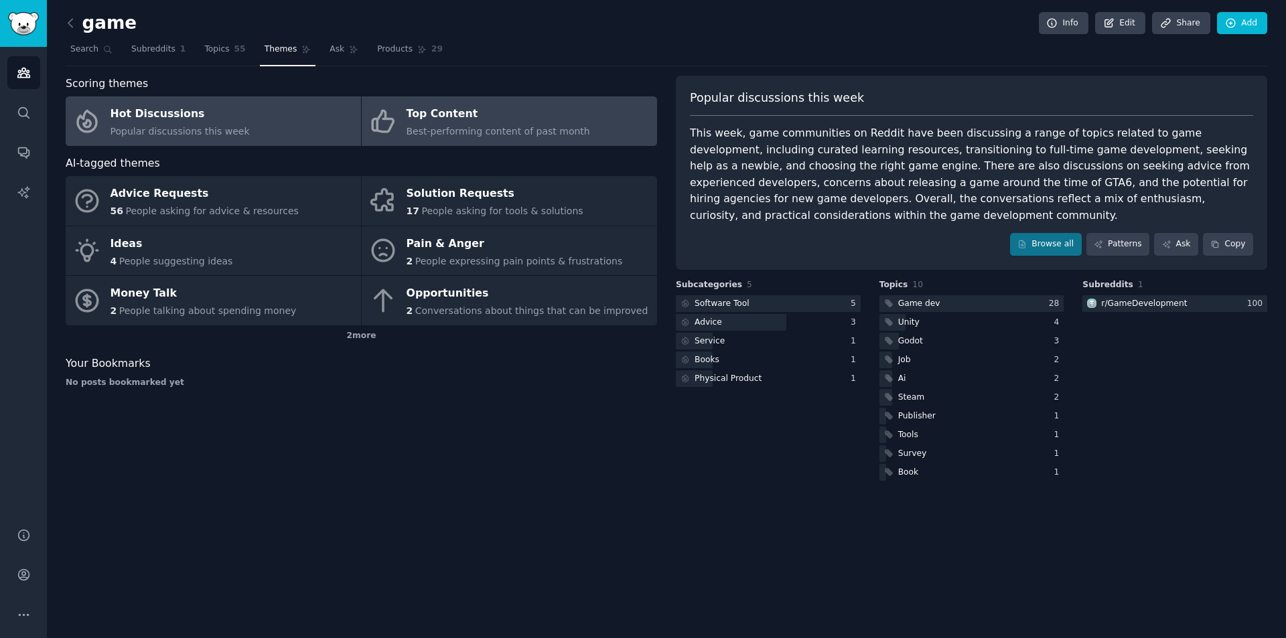
click at [542, 119] on div "Top Content" at bounding box center [497, 114] width 183 height 21
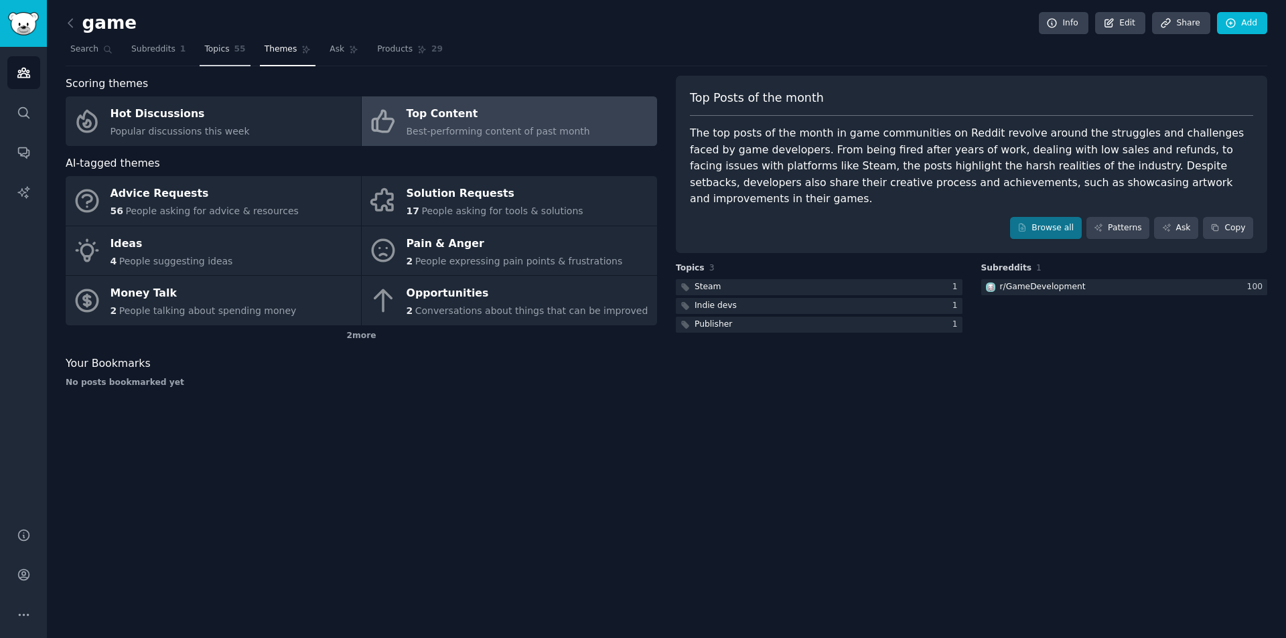
click at [204, 50] on span "Topics" at bounding box center [216, 50] width 25 height 12
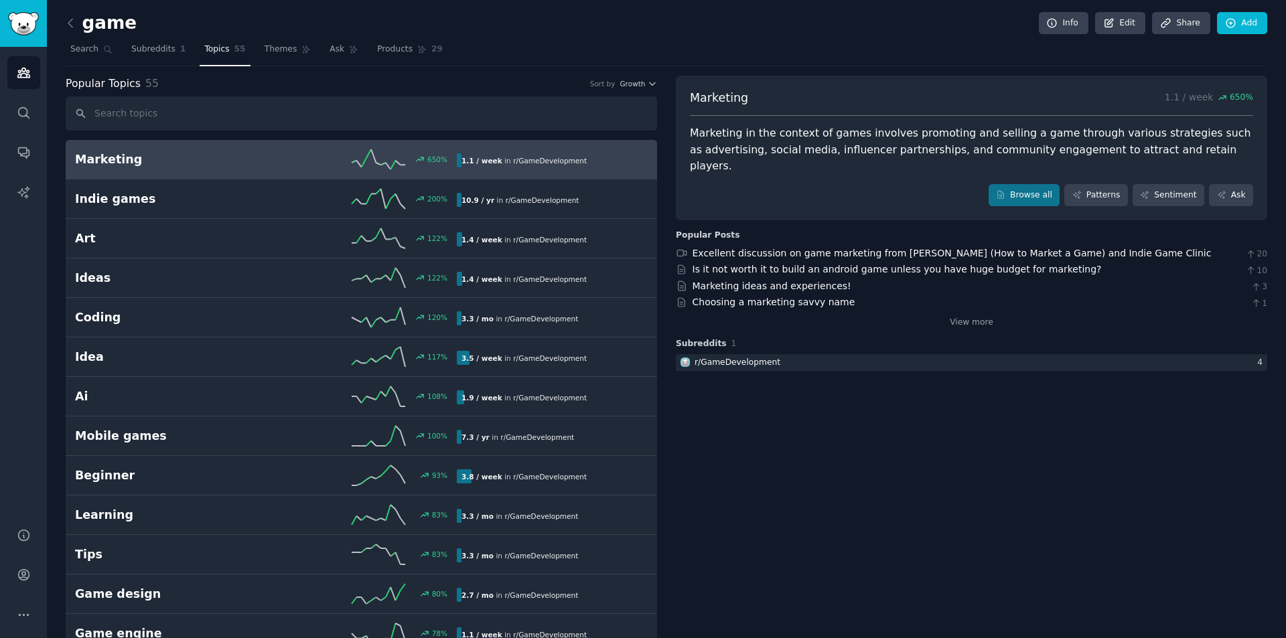
drag, startPoint x: 616, startPoint y: 38, endPoint x: 530, endPoint y: 43, distance: 86.5
click at [530, 43] on nav "Search Subreddits 1 Topics 55 Themes Ask Products 29" at bounding box center [666, 52] width 1201 height 27
drag, startPoint x: 530, startPoint y: 43, endPoint x: 503, endPoint y: 35, distance: 27.8
click at [503, 35] on div "game Info Edit Share Add" at bounding box center [666, 25] width 1201 height 27
drag, startPoint x: 854, startPoint y: 455, endPoint x: 765, endPoint y: 417, distance: 96.3
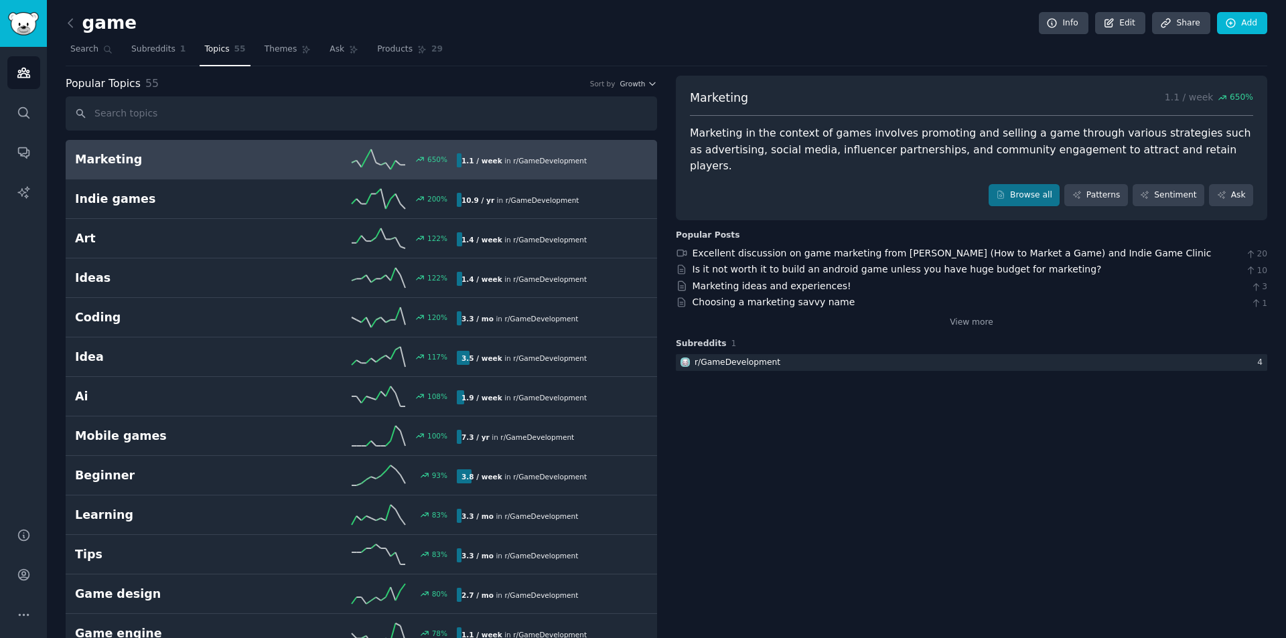
click at [437, 169] on link "Marketing 650 % 1.1 / week in r/ GameDevelopment 650% increase in mentions rece…" at bounding box center [361, 160] width 591 height 40
click at [826, 142] on div "Marketing in the context of games involves promoting and selling a game through…" at bounding box center [971, 150] width 563 height 50
click at [1137, 184] on link "Sentiment" at bounding box center [1168, 195] width 72 height 23
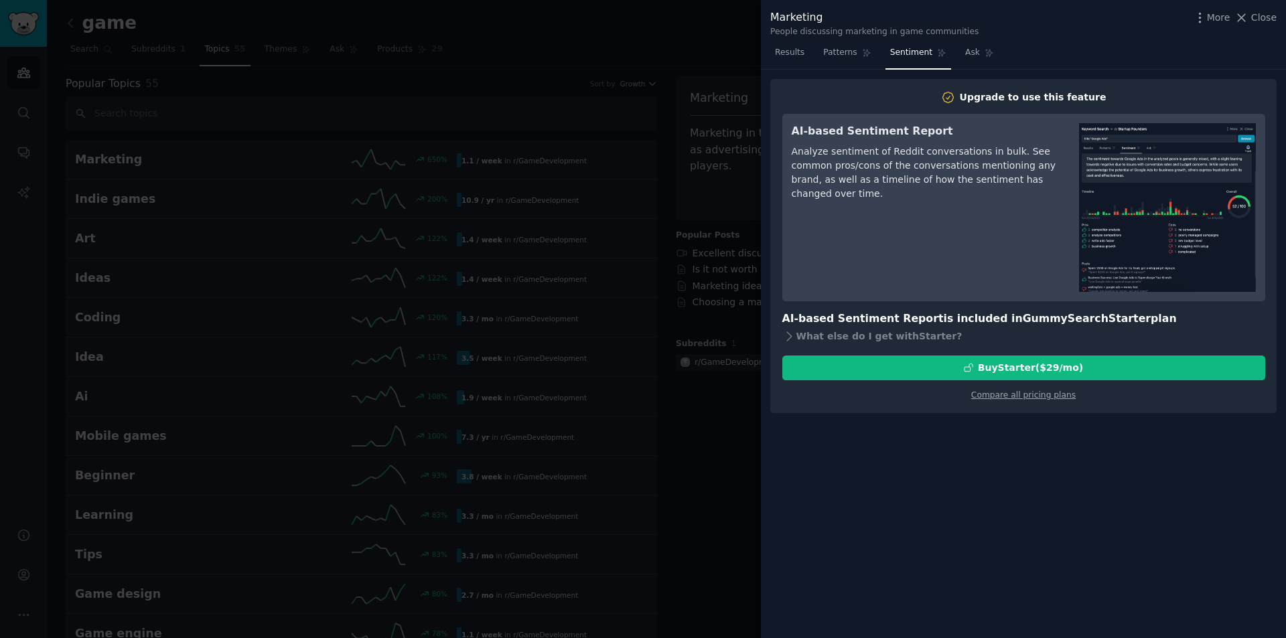
click at [714, 184] on div at bounding box center [643, 319] width 1286 height 638
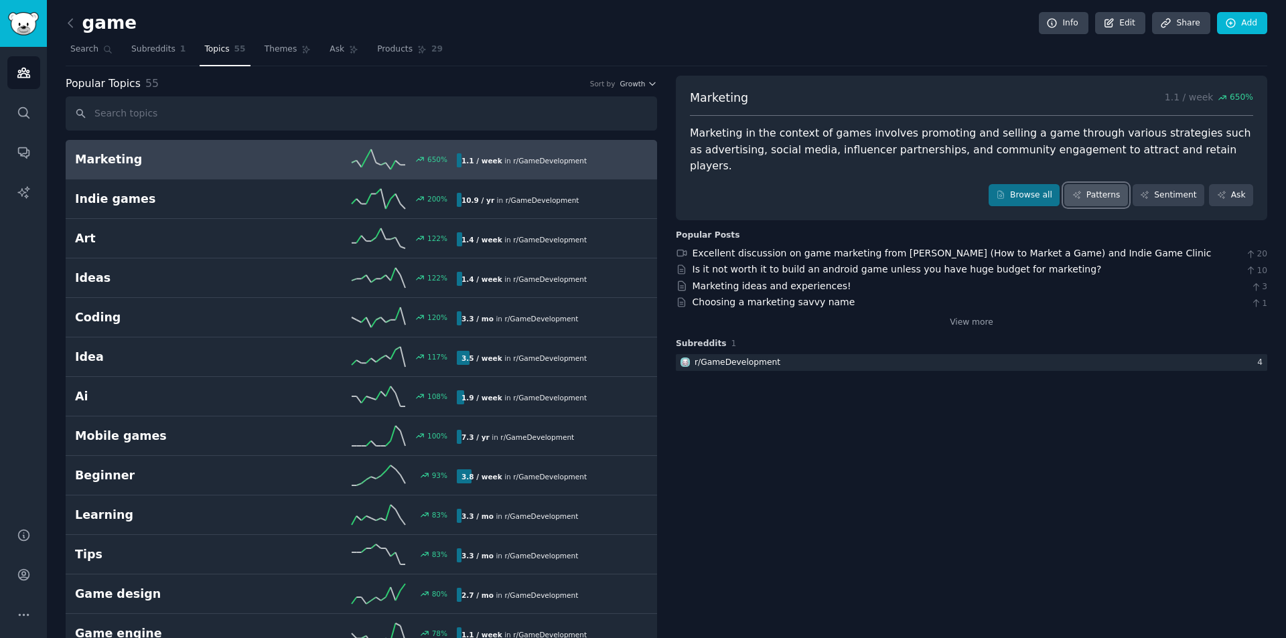
click at [1095, 187] on link "Patterns" at bounding box center [1095, 195] width 63 height 23
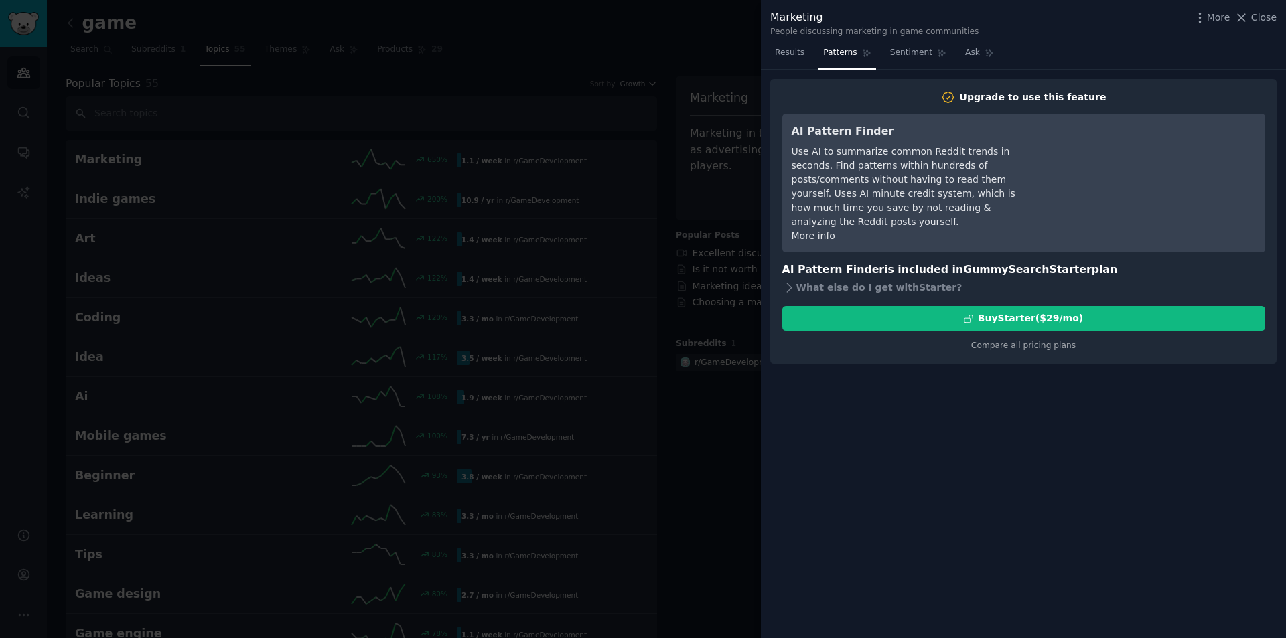
click at [713, 167] on div at bounding box center [643, 319] width 1286 height 638
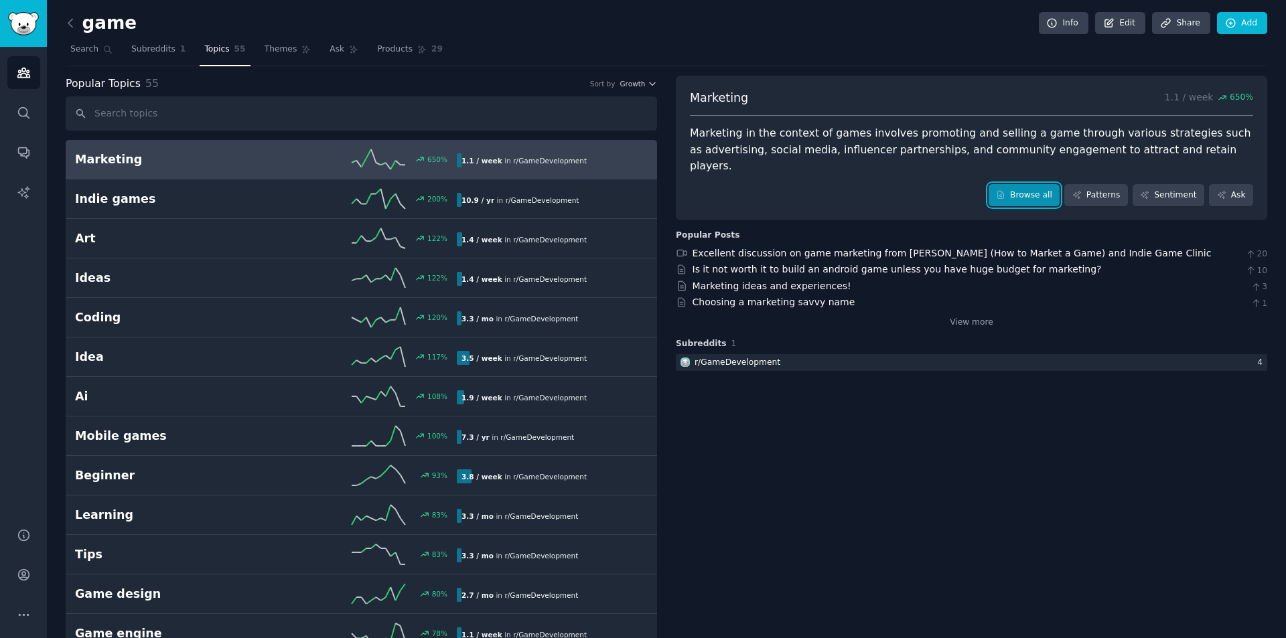
click at [1017, 184] on link "Browse all" at bounding box center [1024, 195] width 72 height 23
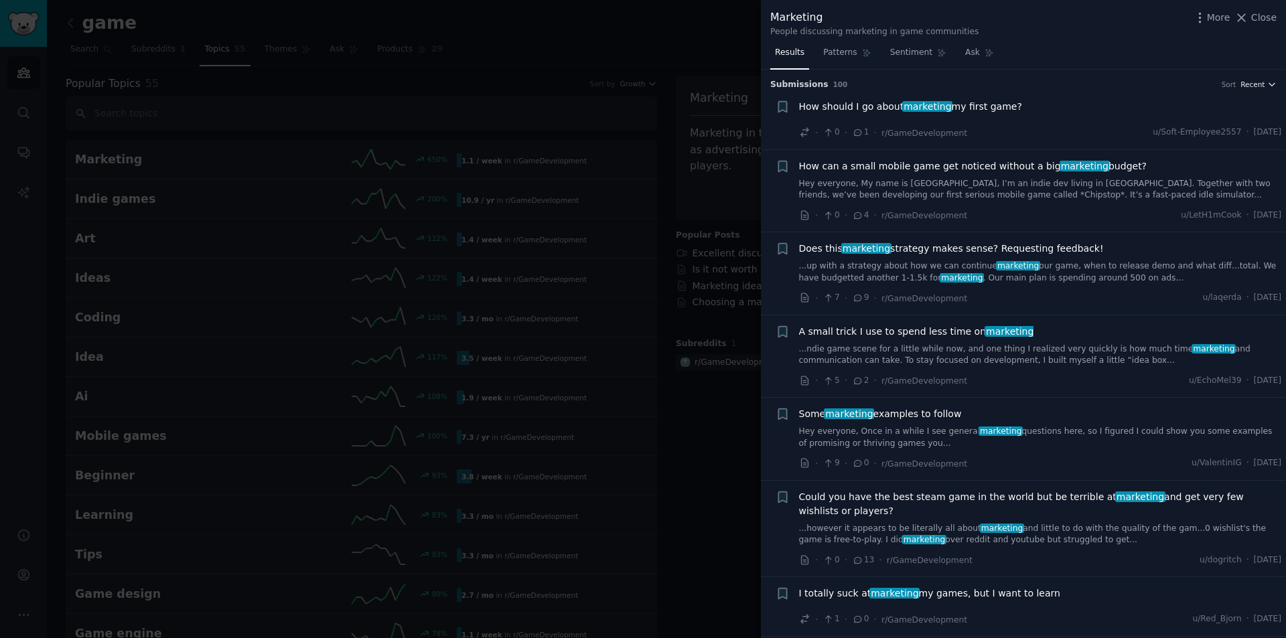
click at [1256, 80] on span "Recent" at bounding box center [1252, 84] width 24 height 9
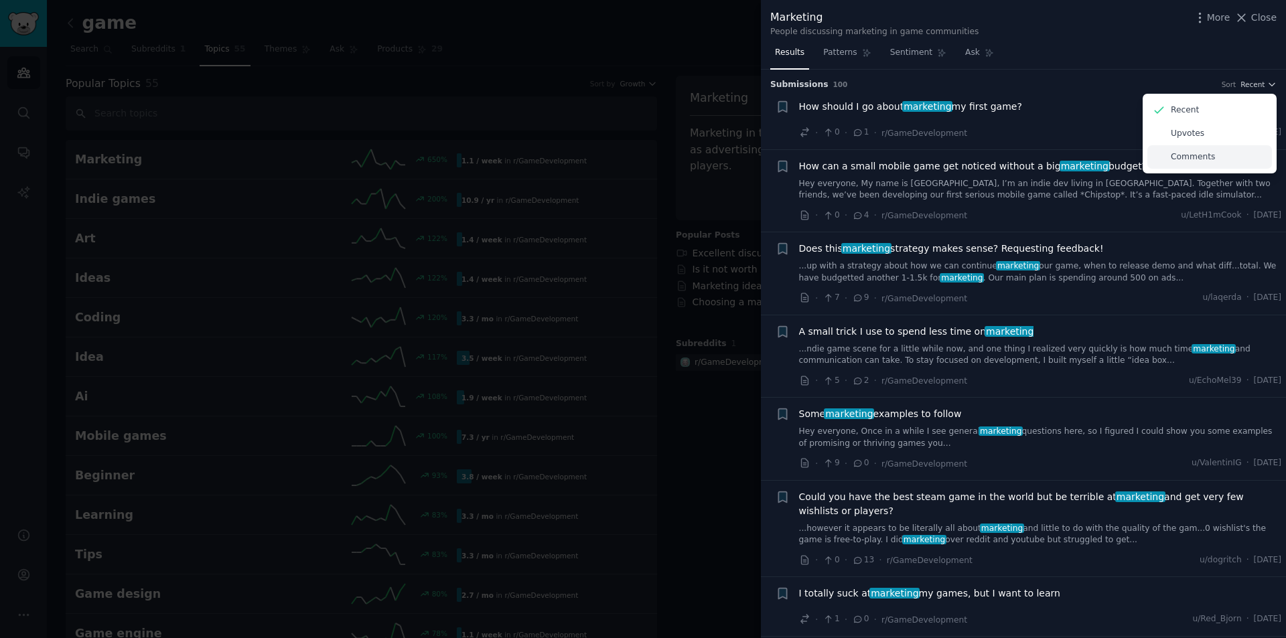
click at [1219, 155] on div "Comments" at bounding box center [1209, 156] width 125 height 23
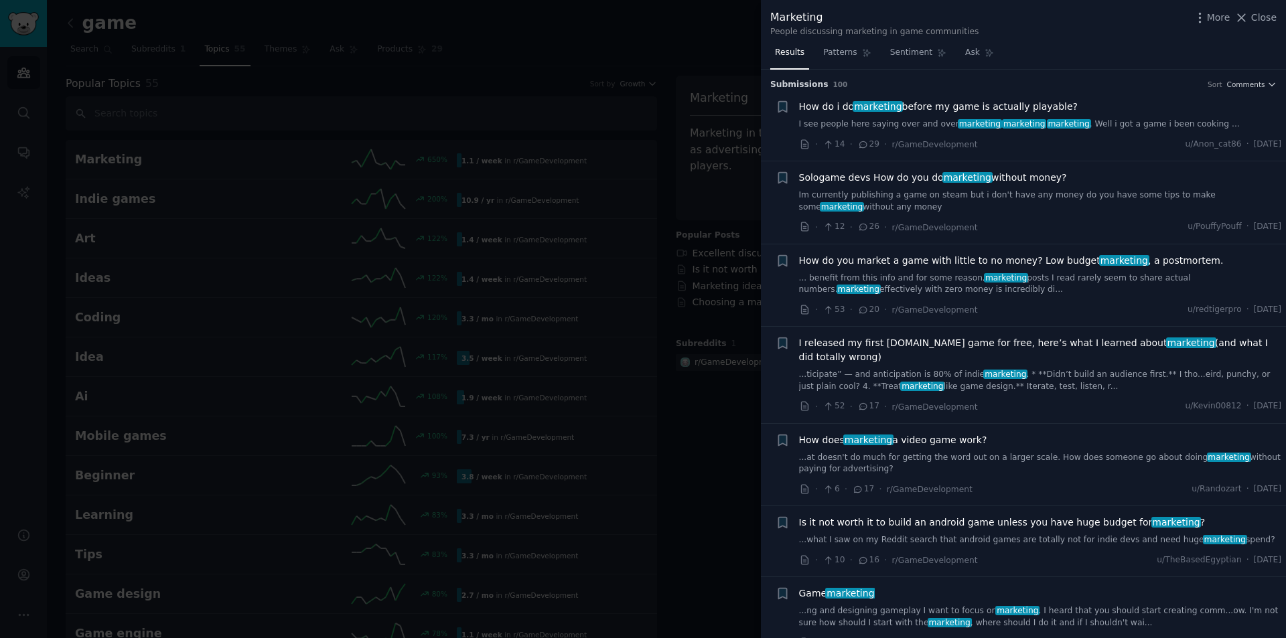
click at [317, 277] on div at bounding box center [643, 319] width 1286 height 638
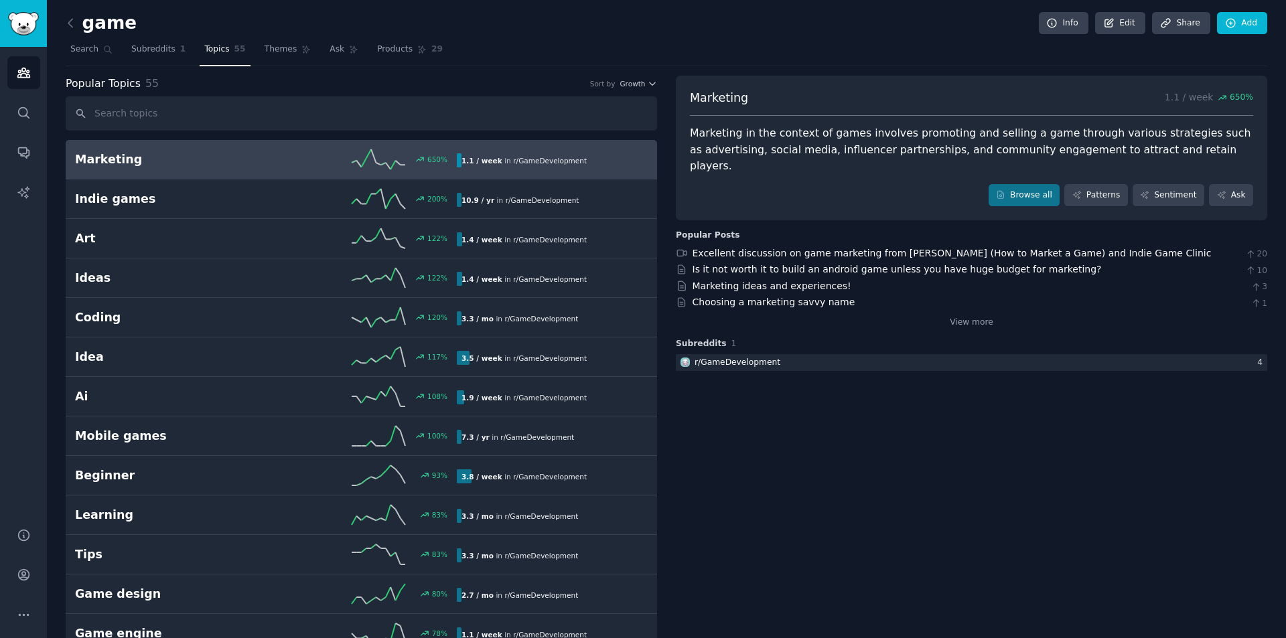
click at [516, 159] on span "r/ GameDevelopment" at bounding box center [550, 161] width 74 height 8
click at [767, 248] on link "Excellent discussion on game marketing from [PERSON_NAME] (How to Market a Game…" at bounding box center [951, 253] width 519 height 11
